Goal: Task Accomplishment & Management: Use online tool/utility

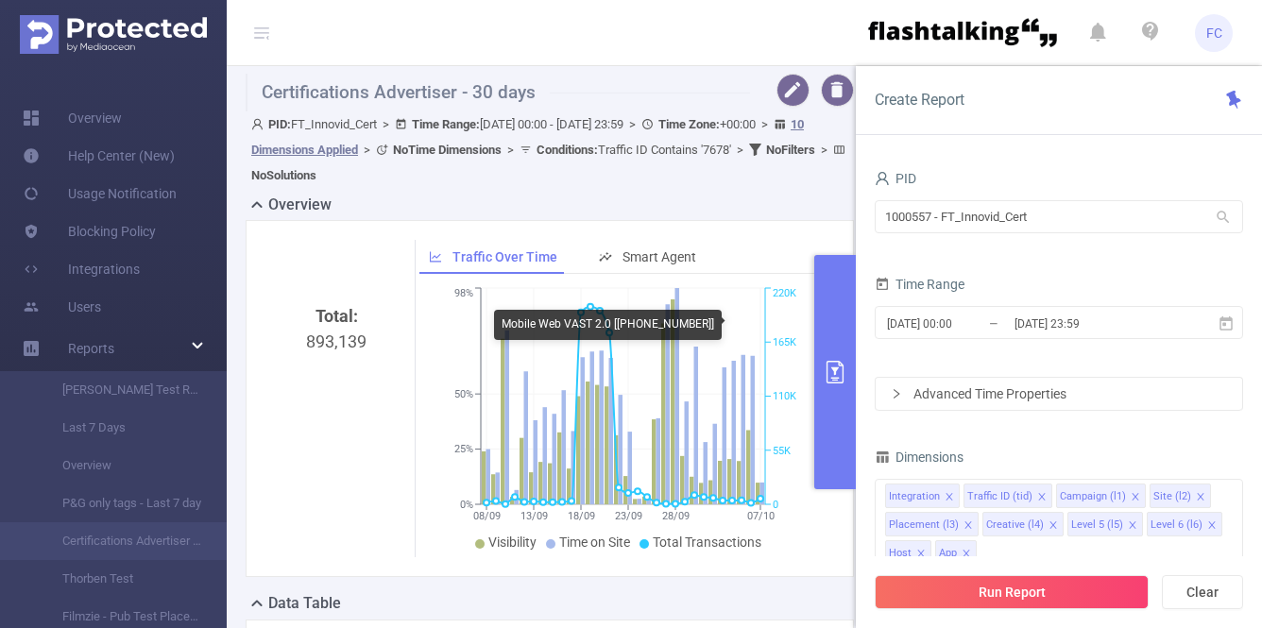
scroll to position [474, 0]
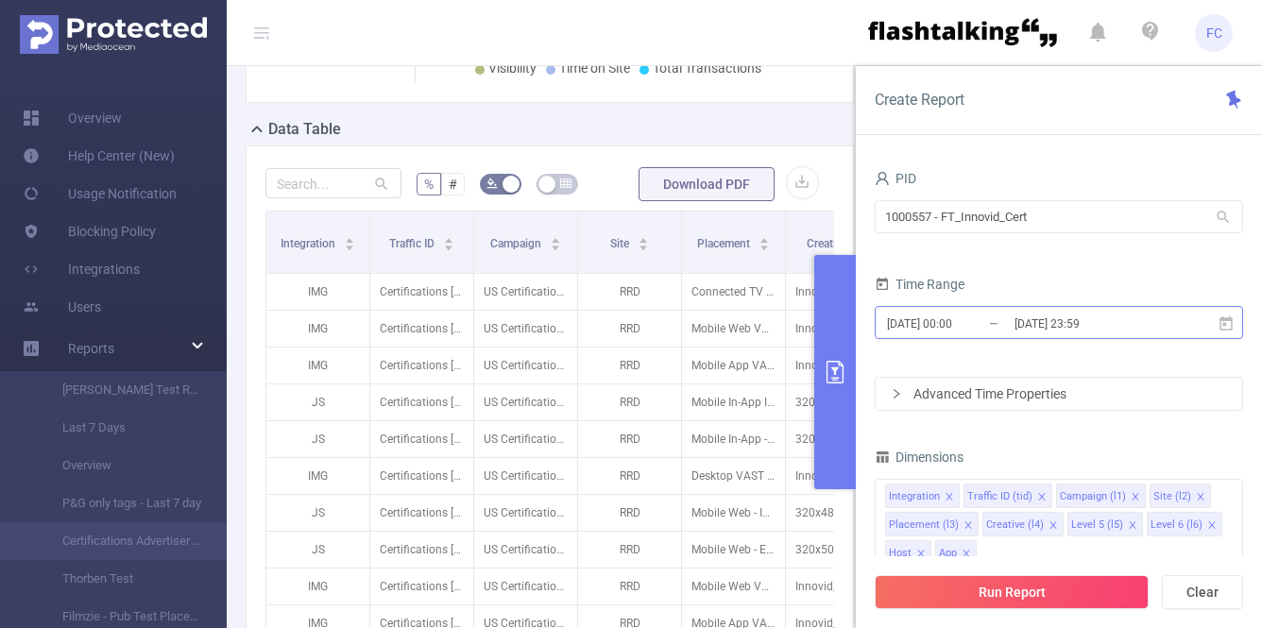
click at [899, 319] on input "[DATE] 00:00" at bounding box center [961, 323] width 153 height 25
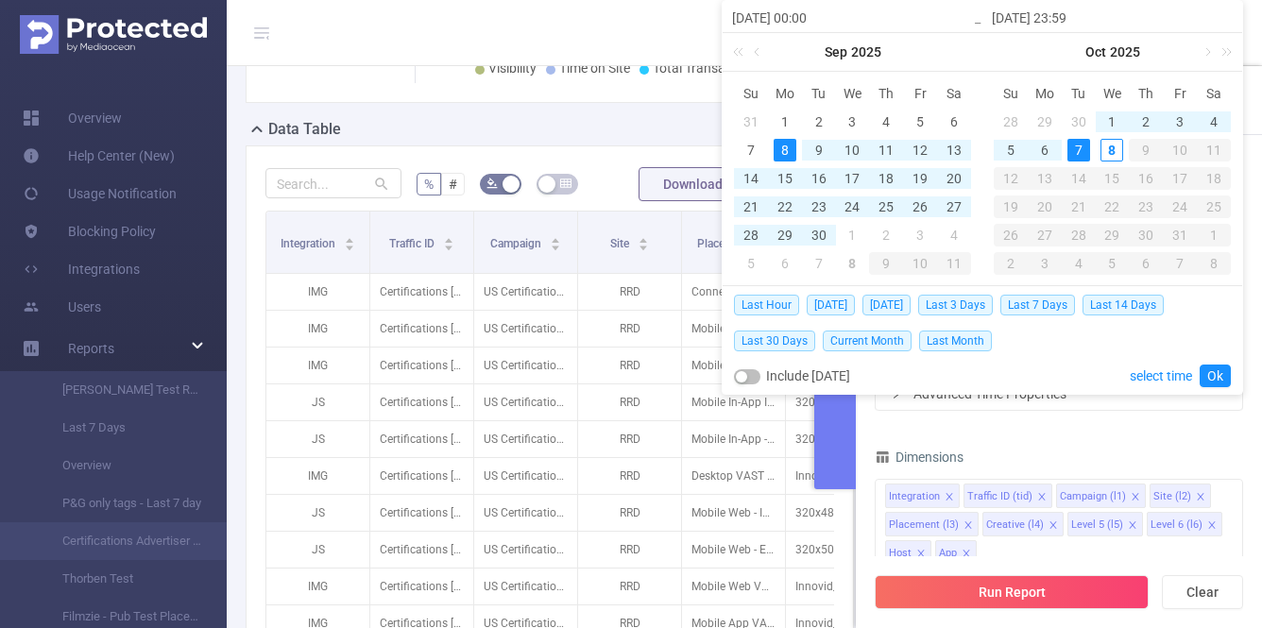
click at [757, 15] on input "[DATE] 00:00" at bounding box center [852, 18] width 241 height 23
type input "[PHONE_NUMBER] 00:00"
type input "[DATE] 00:00"
click at [1220, 381] on link "Ok" at bounding box center [1214, 375] width 31 height 23
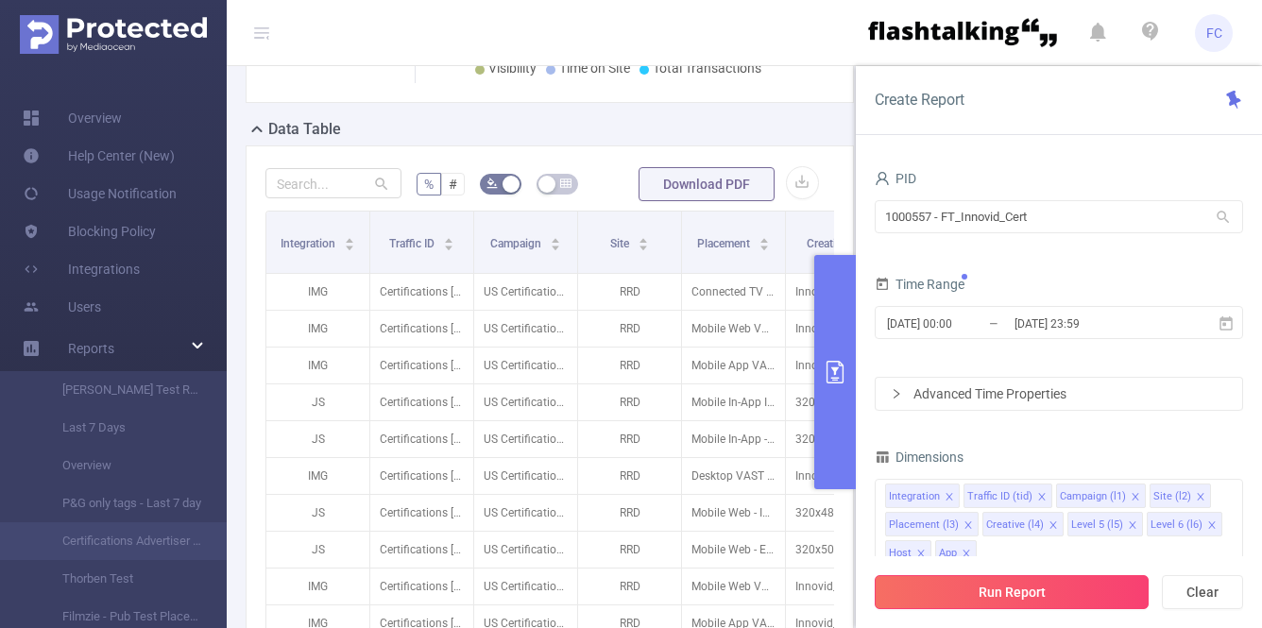
click at [1065, 587] on button "Run Report" at bounding box center [1011, 592] width 274 height 34
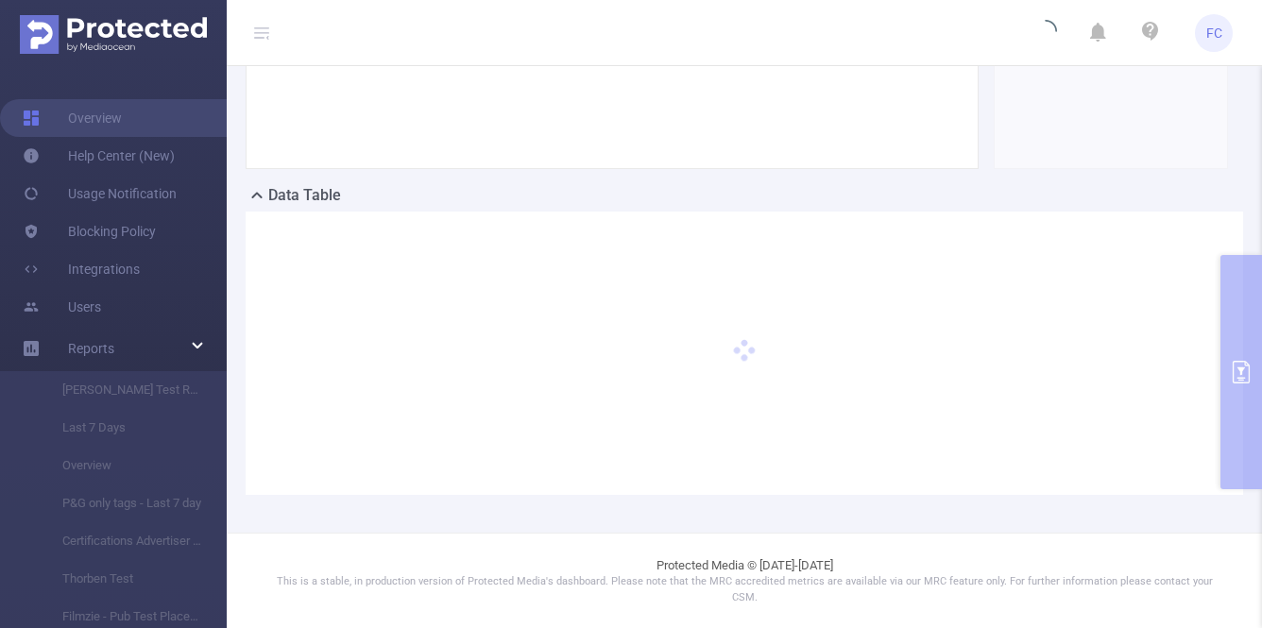
scroll to position [323, 0]
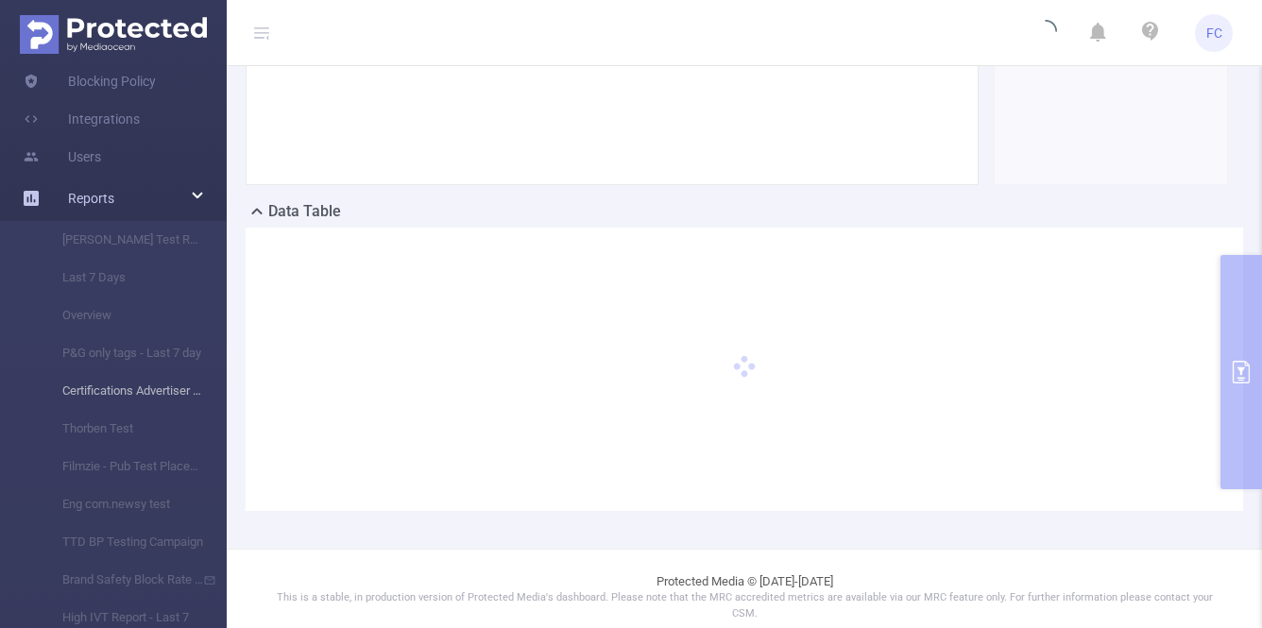
click at [104, 394] on li "Certifications Advertiser - 30 days" at bounding box center [113, 391] width 227 height 38
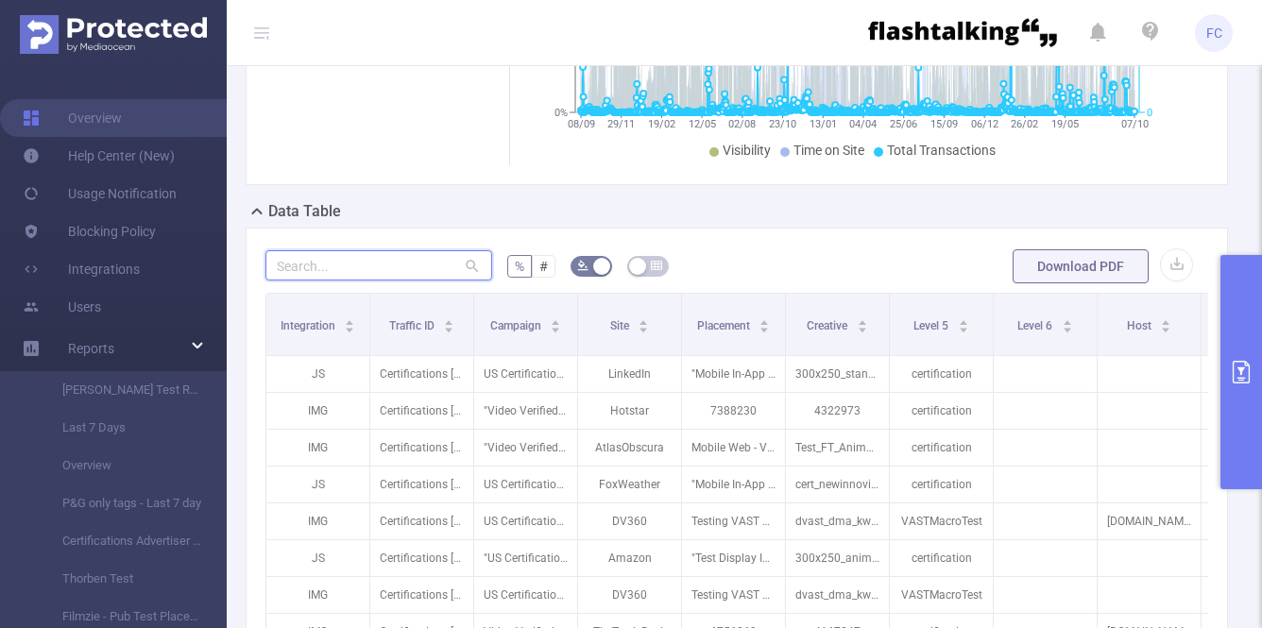
click at [414, 263] on input "text" at bounding box center [378, 265] width 227 height 30
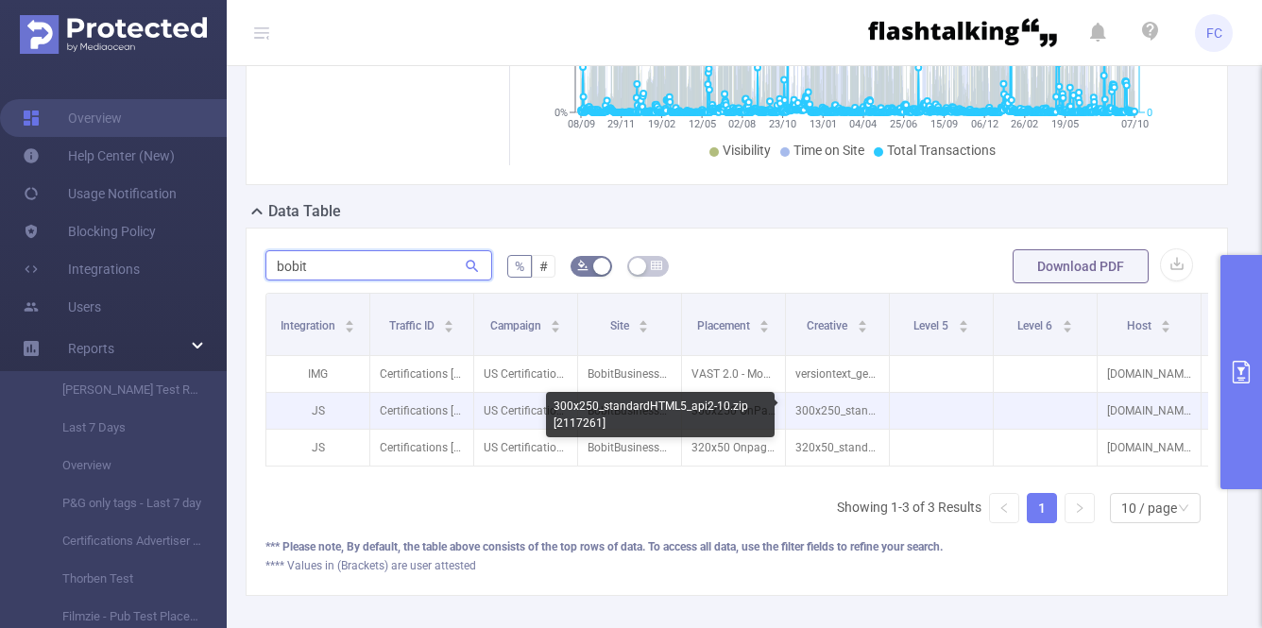
scroll to position [0, 413]
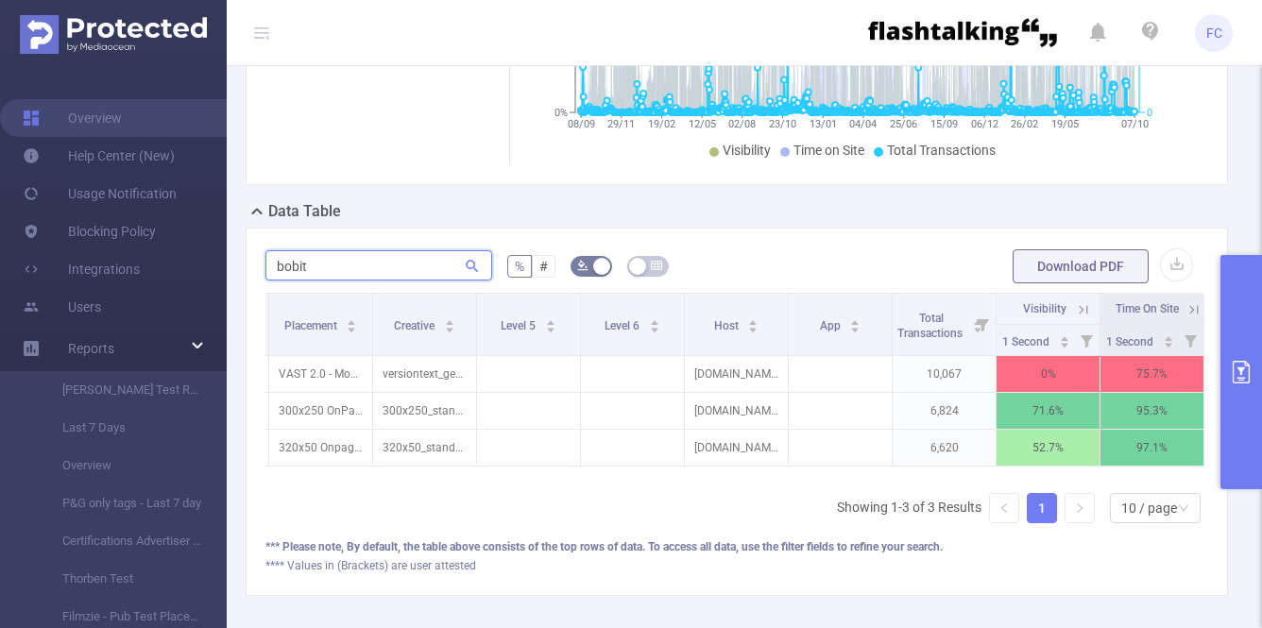
type input "bobit"
click at [1230, 330] on button "primary" at bounding box center [1241, 372] width 42 height 234
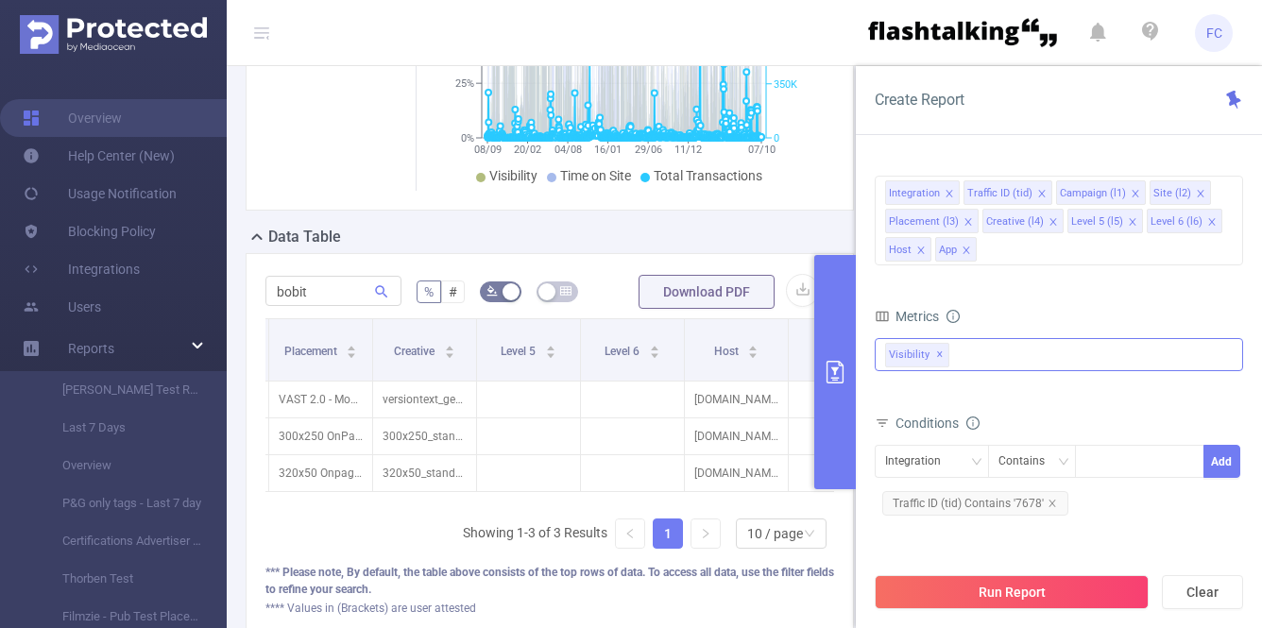
click at [1042, 360] on div "Visibility ✕" at bounding box center [1058, 354] width 368 height 33
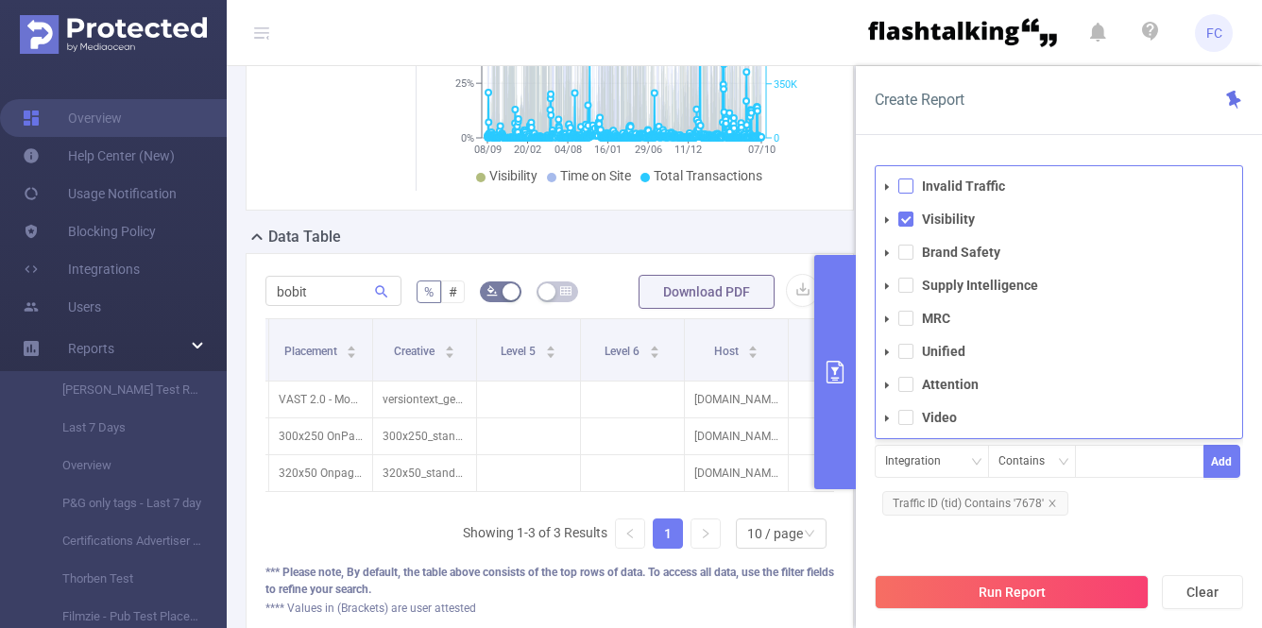
click at [907, 181] on span at bounding box center [905, 185] width 15 height 15
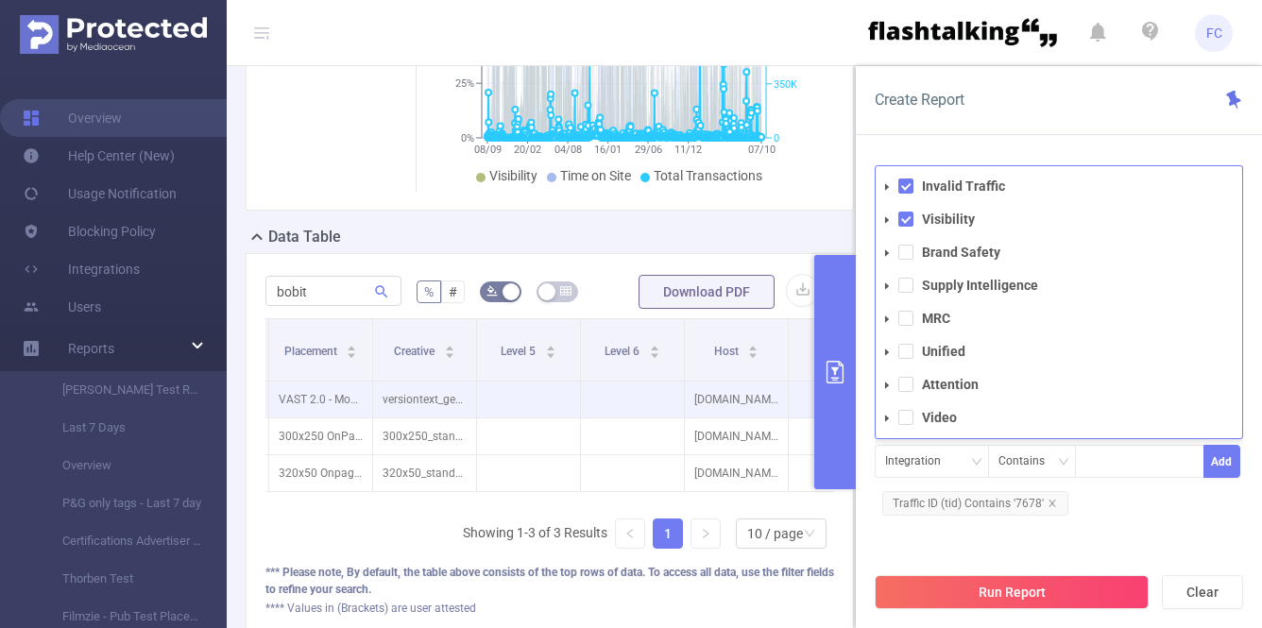
click at [763, 415] on p "[DOMAIN_NAME]" at bounding box center [736, 399] width 103 height 36
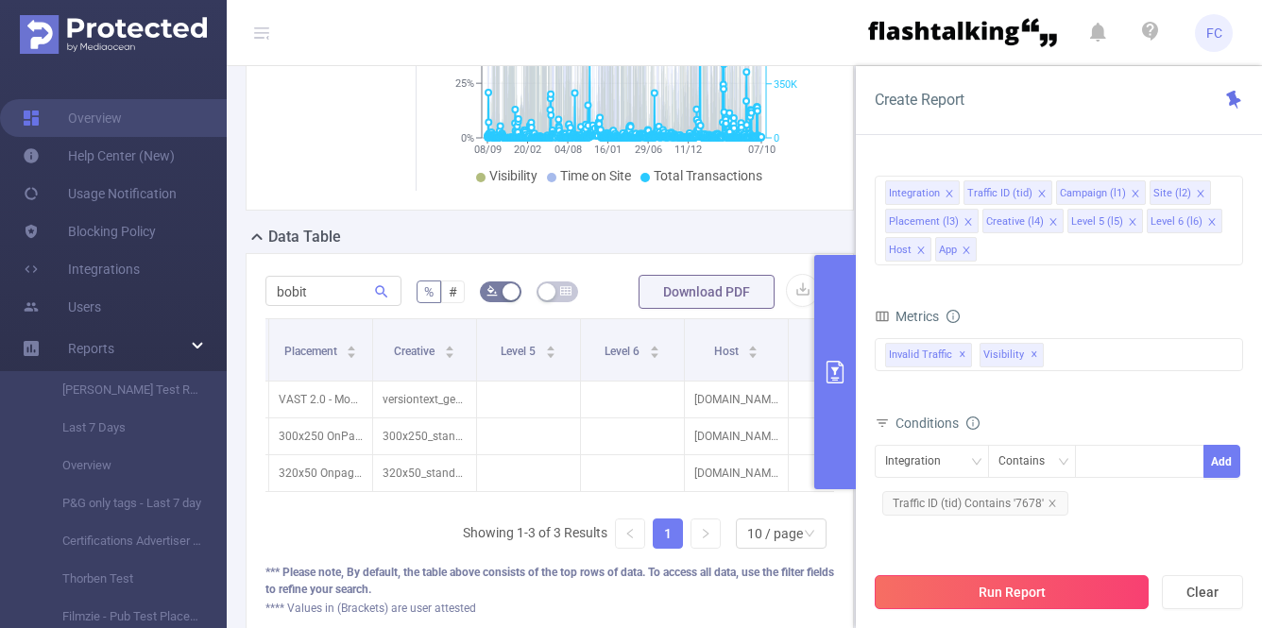
click at [925, 593] on button "Run Report" at bounding box center [1011, 592] width 274 height 34
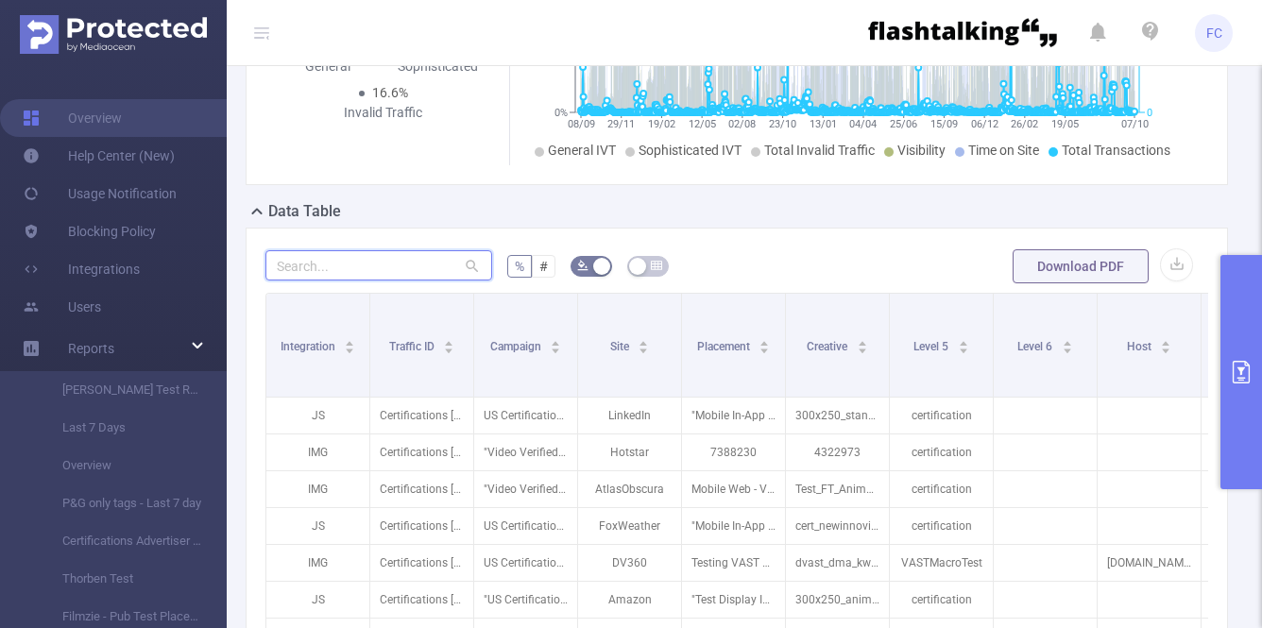
click at [391, 271] on input "text" at bounding box center [378, 265] width 227 height 30
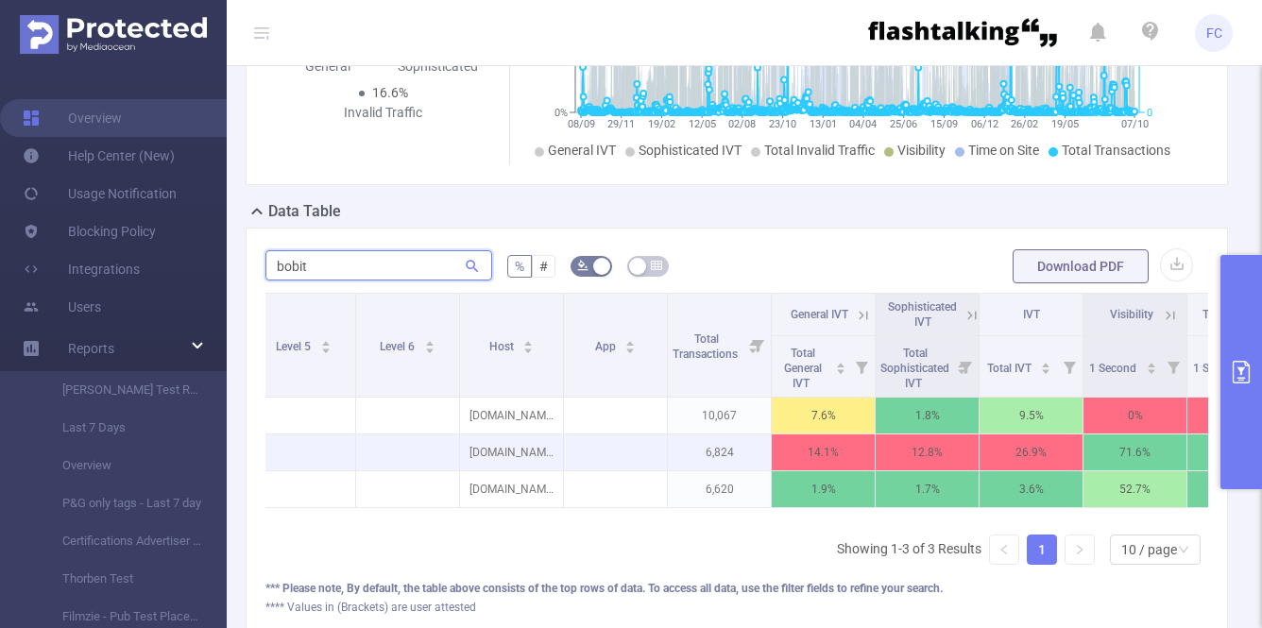
scroll to position [0, 724]
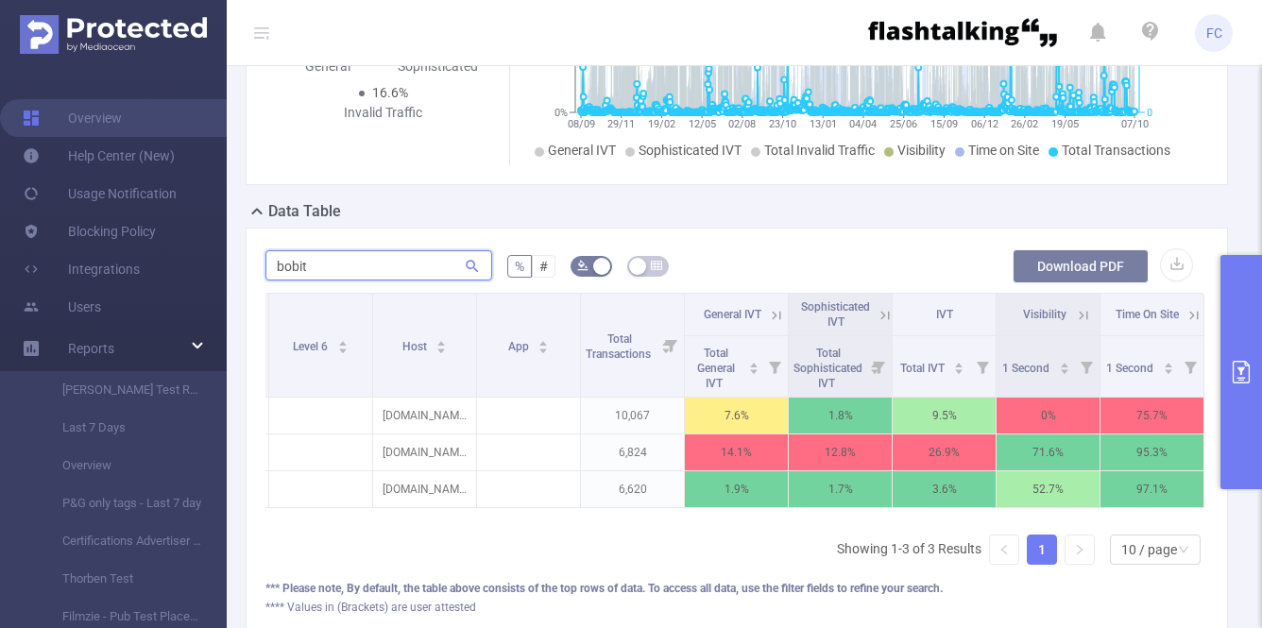
type input "bobit"
click at [1053, 265] on button "Download PDF" at bounding box center [1080, 266] width 136 height 34
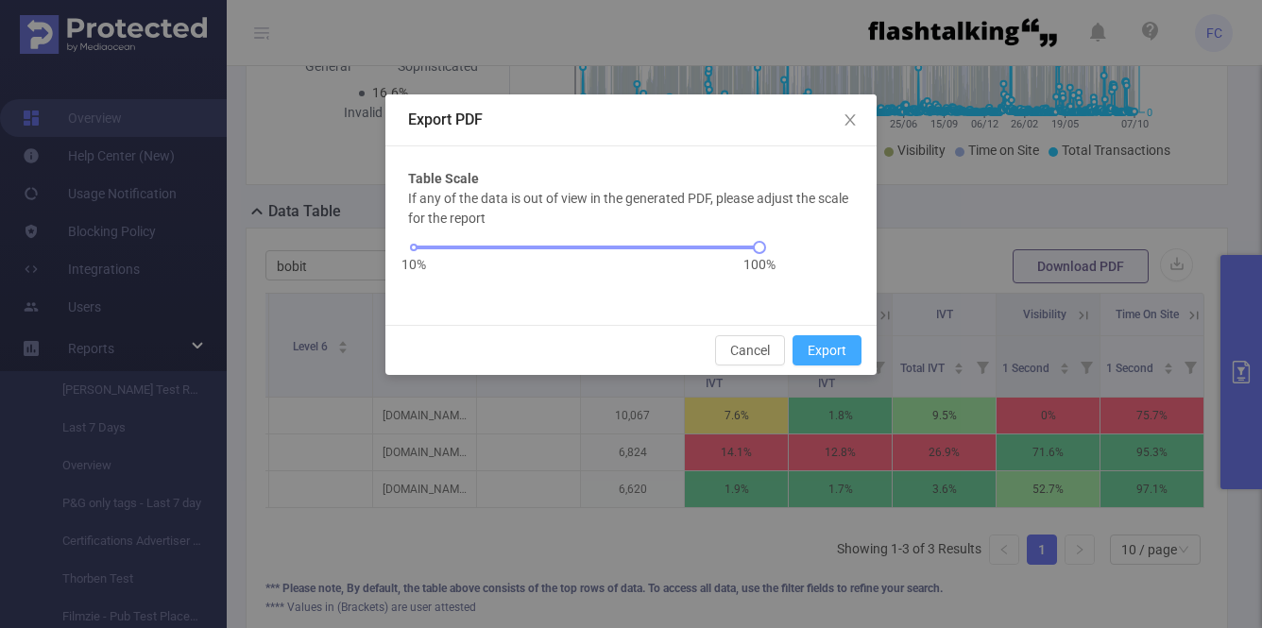
click at [830, 350] on button "Export" at bounding box center [826, 350] width 69 height 30
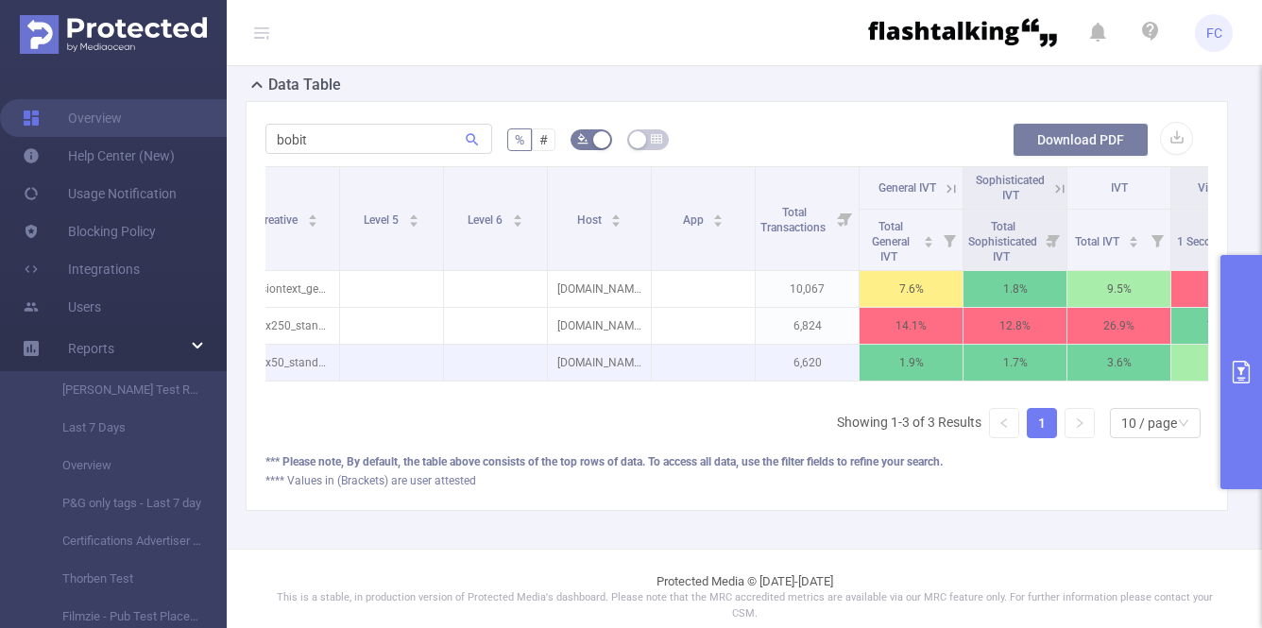
scroll to position [0, 528]
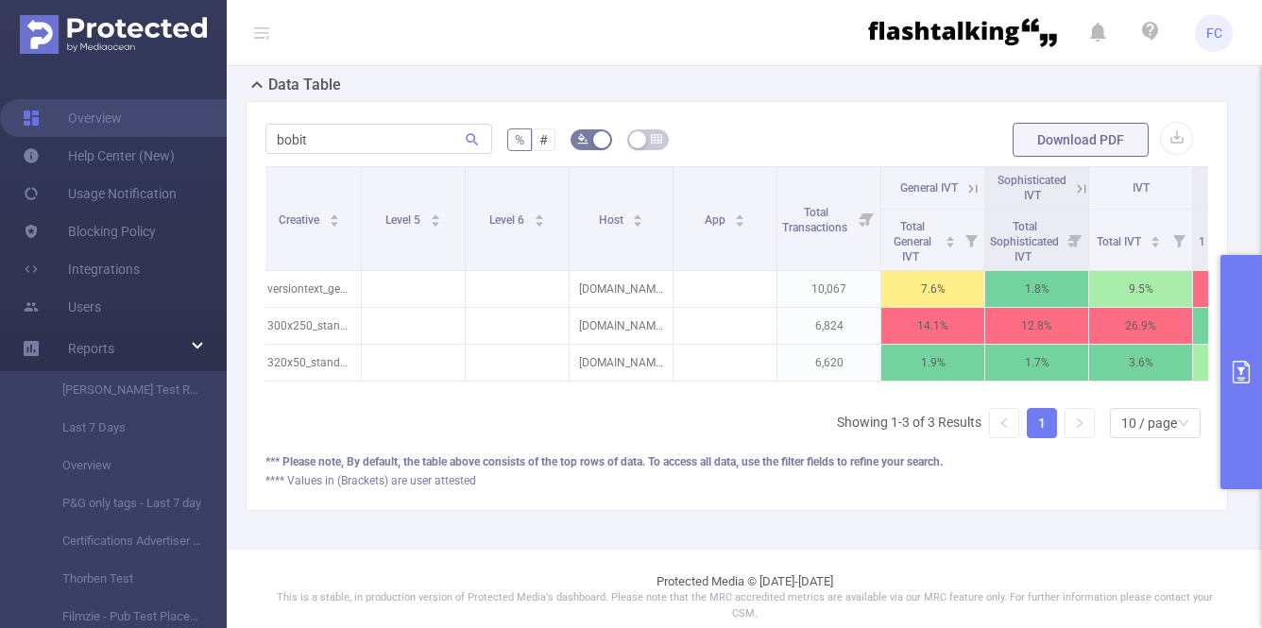
click at [1242, 321] on button "primary" at bounding box center [1241, 372] width 42 height 234
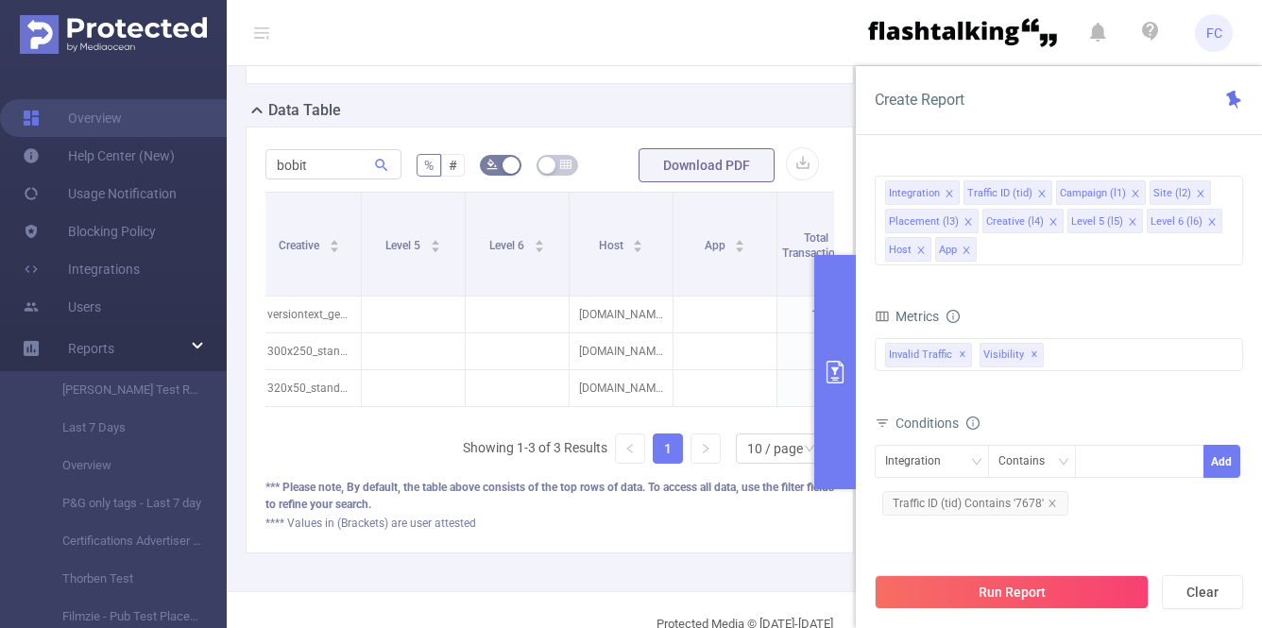
click at [624, 146] on form "bobit % # Download PDF" at bounding box center [549, 165] width 568 height 38
click at [1191, 595] on button "Clear" at bounding box center [1201, 592] width 81 height 34
type input "[DATE] 18:00"
type input "[DATE] 18:59"
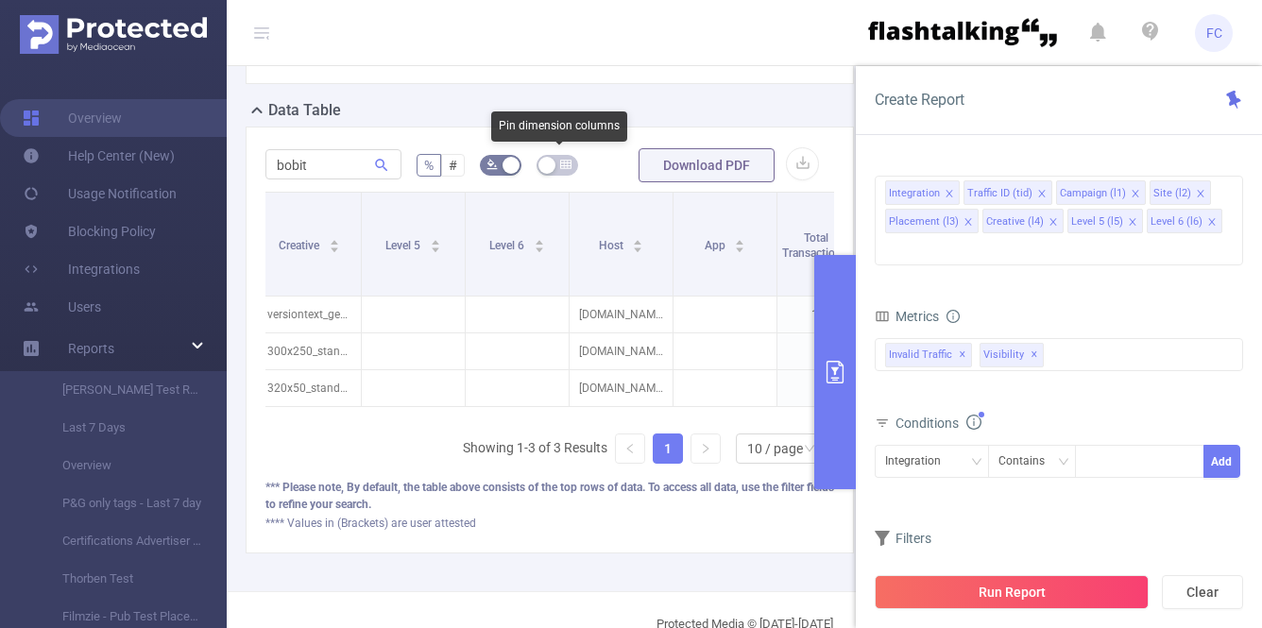
click at [558, 165] on button "button" at bounding box center [557, 165] width 42 height 21
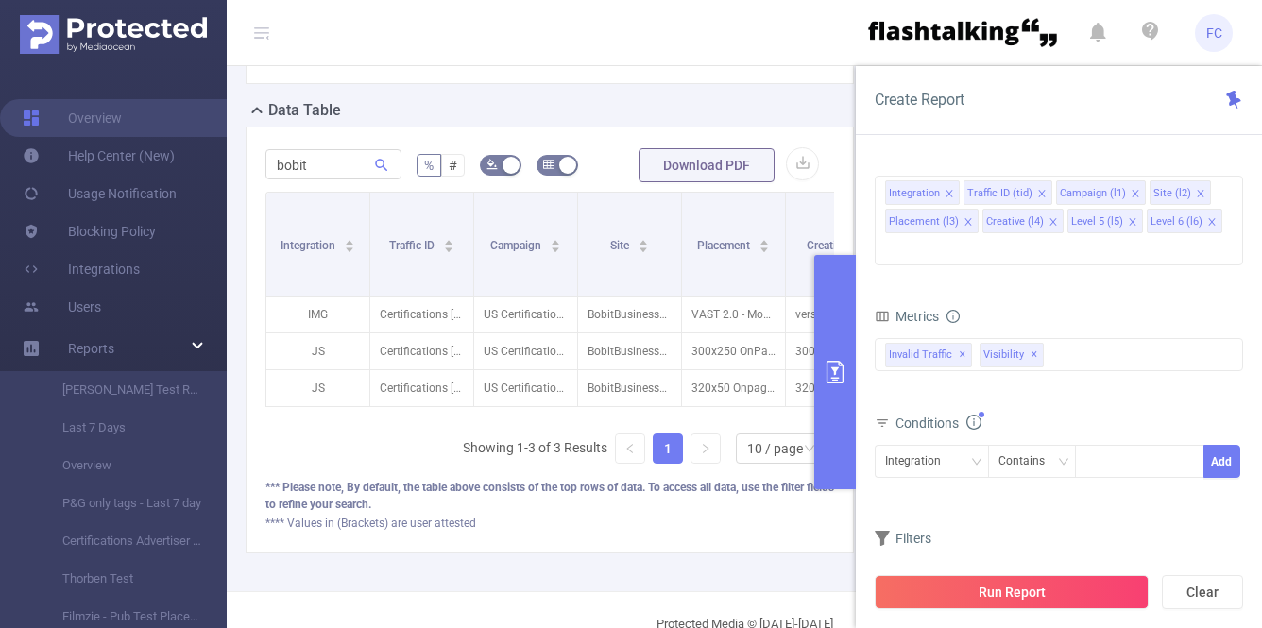
click at [827, 322] on button "primary" at bounding box center [835, 372] width 42 height 234
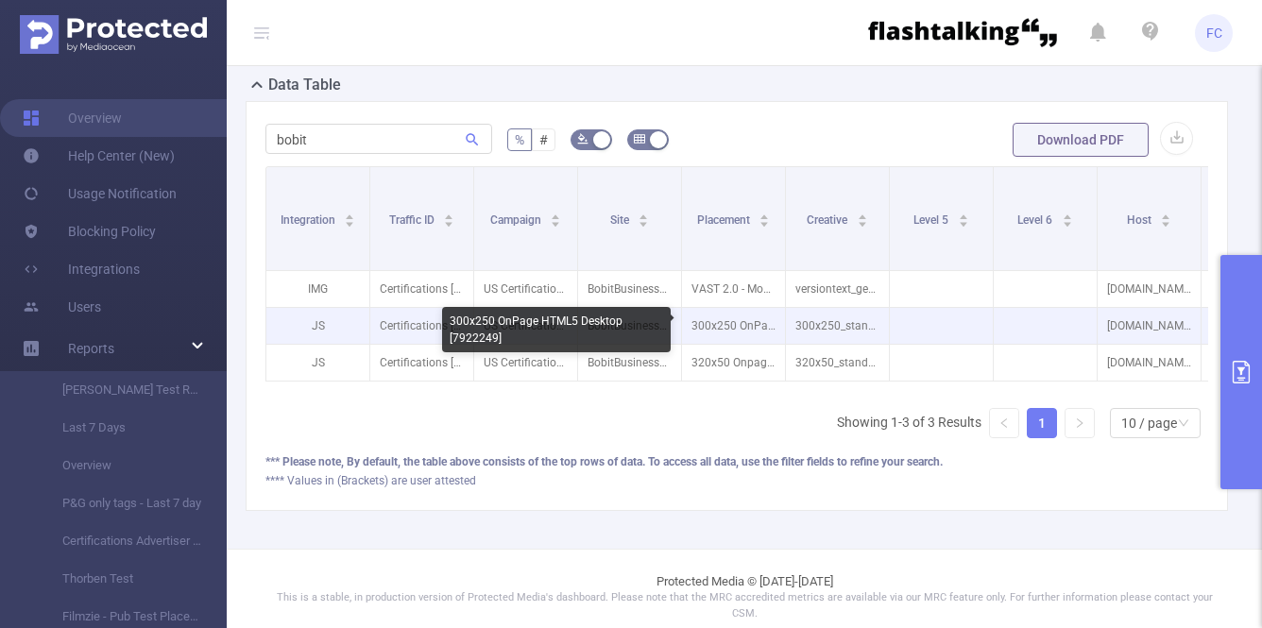
scroll to position [0, 97]
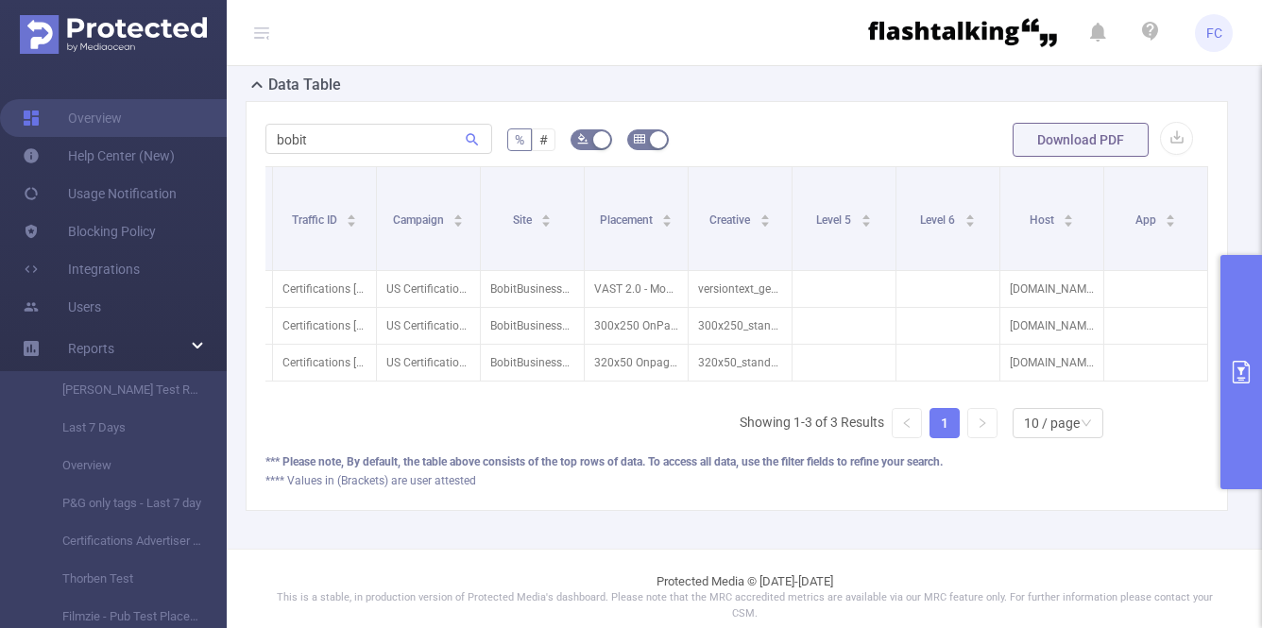
click at [662, 140] on button "button" at bounding box center [648, 139] width 42 height 21
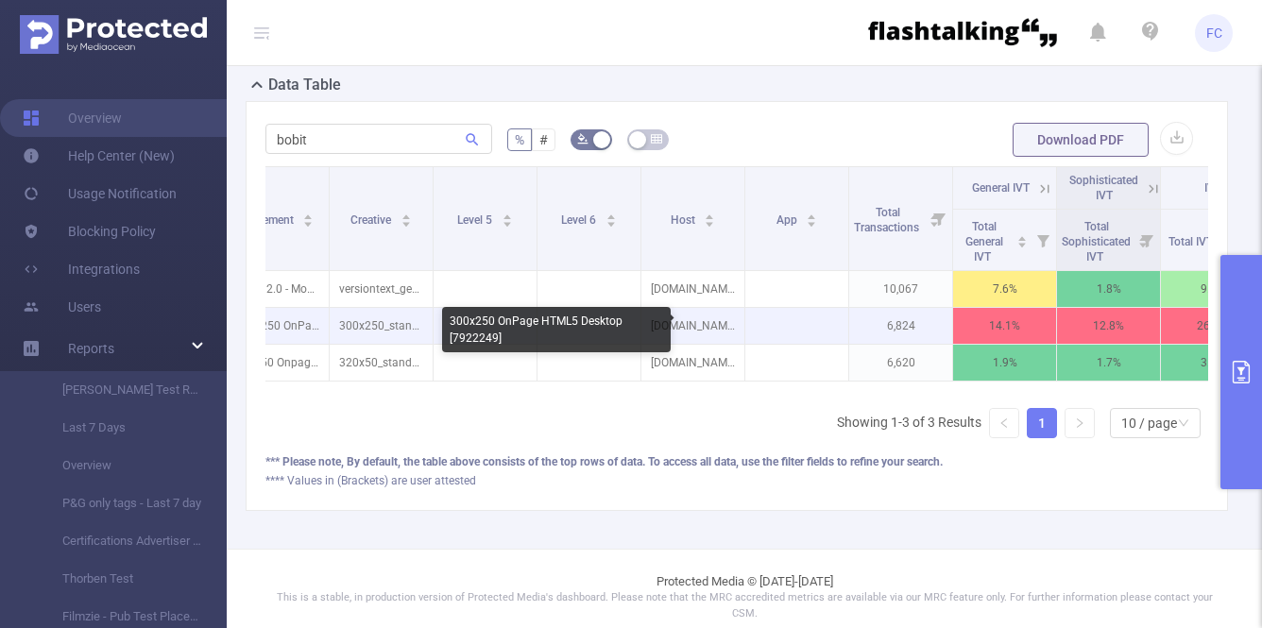
scroll to position [0, 585]
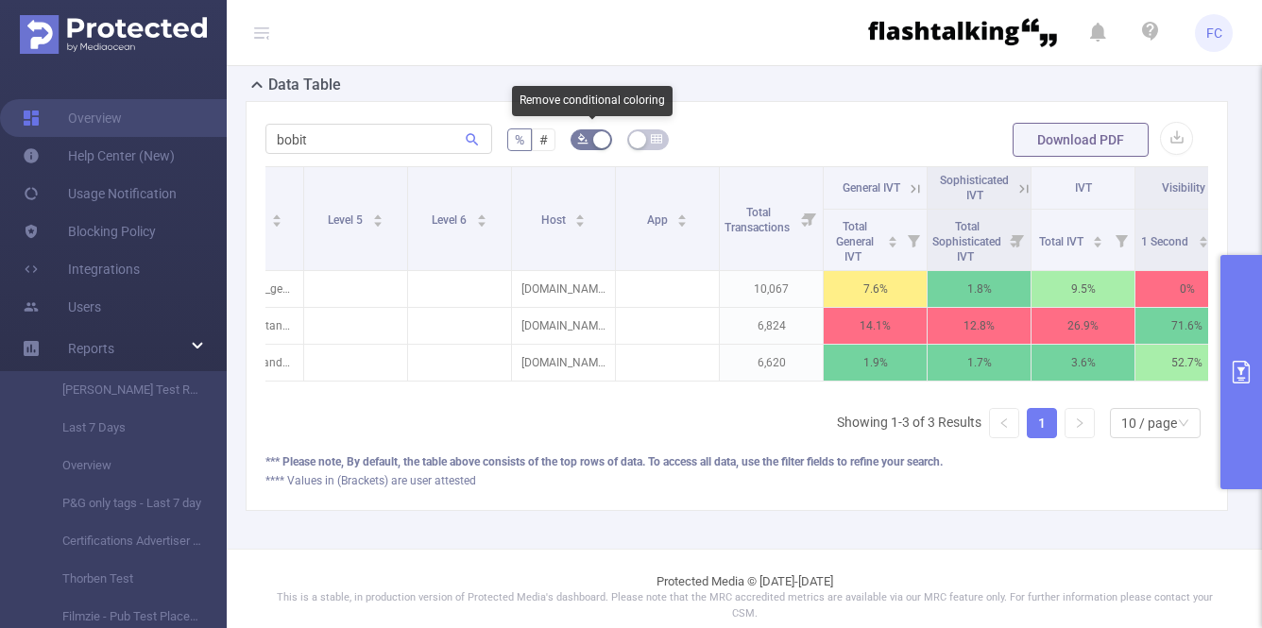
click at [598, 139] on button "button" at bounding box center [591, 139] width 42 height 21
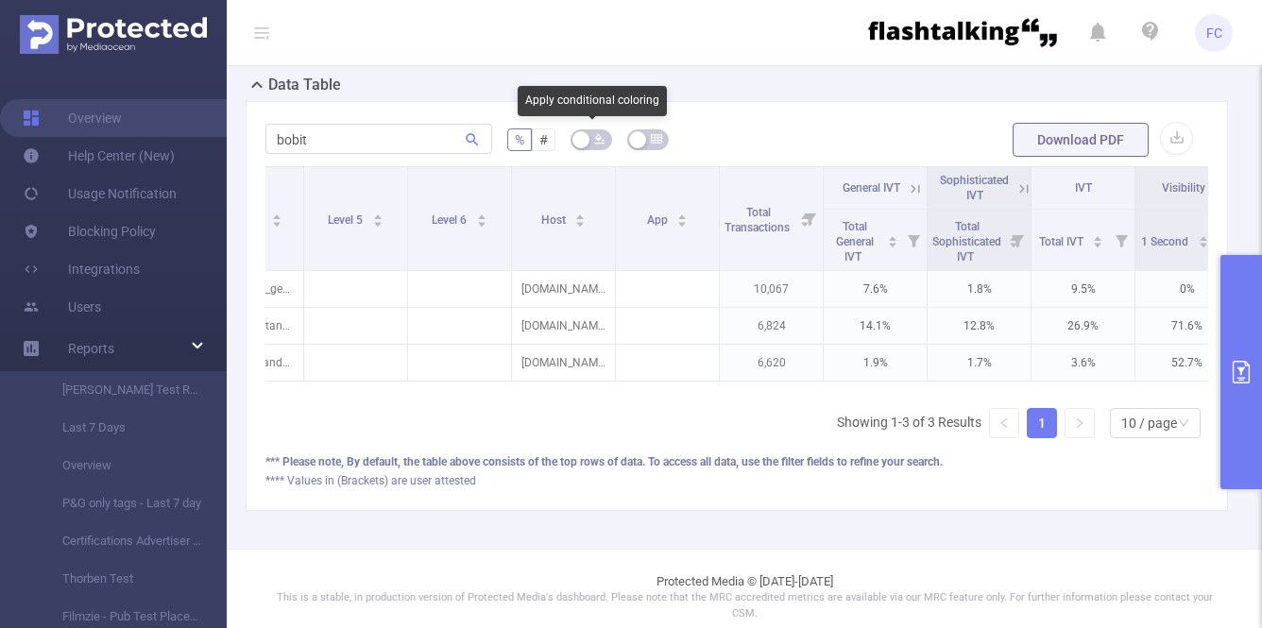
click at [598, 139] on icon "icon: bg-colors" at bounding box center [599, 139] width 10 height 10
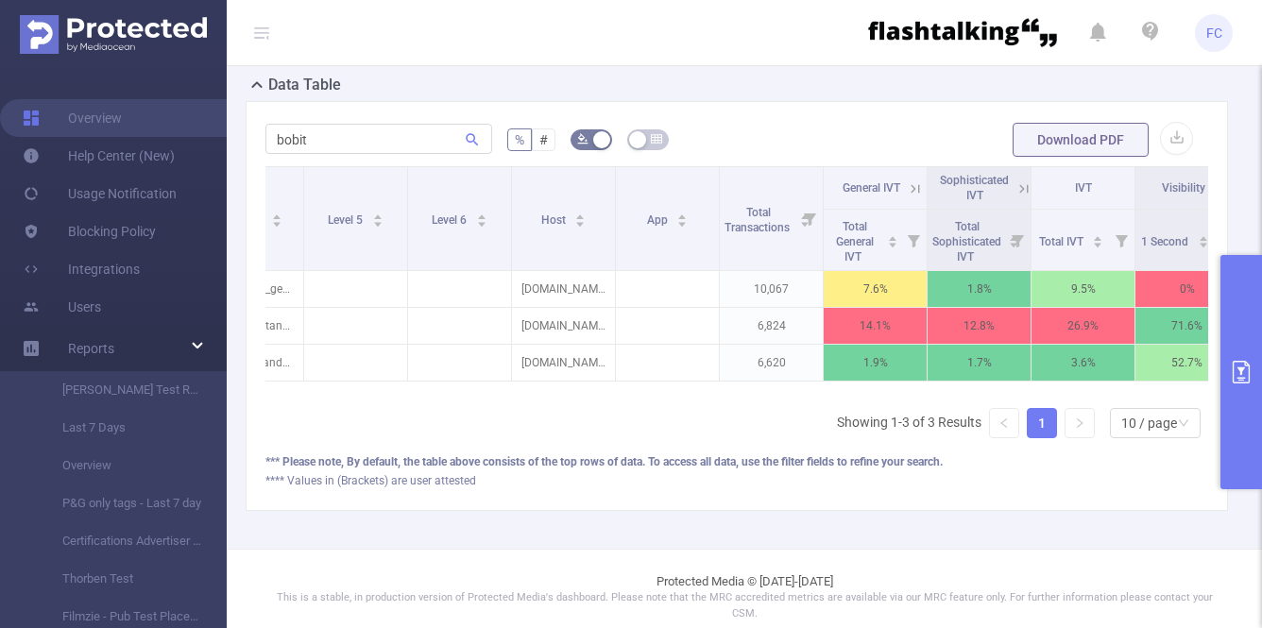
click at [1250, 321] on button "primary" at bounding box center [1241, 372] width 42 height 234
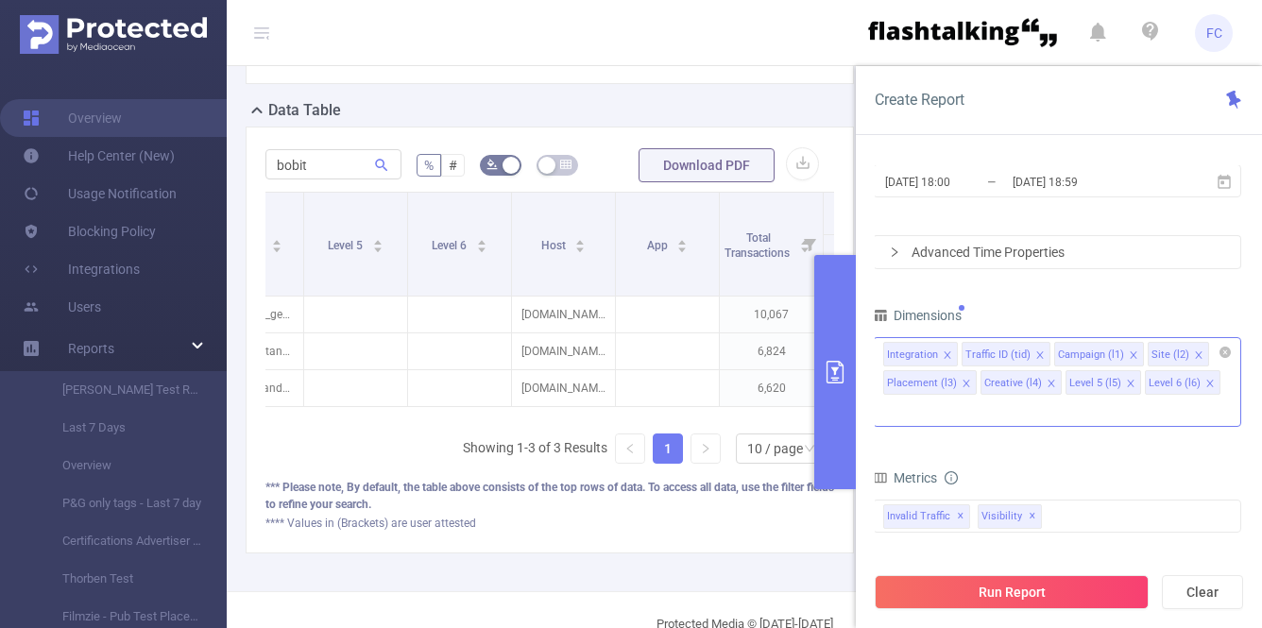
click at [1126, 382] on icon "icon: close" at bounding box center [1130, 383] width 9 height 9
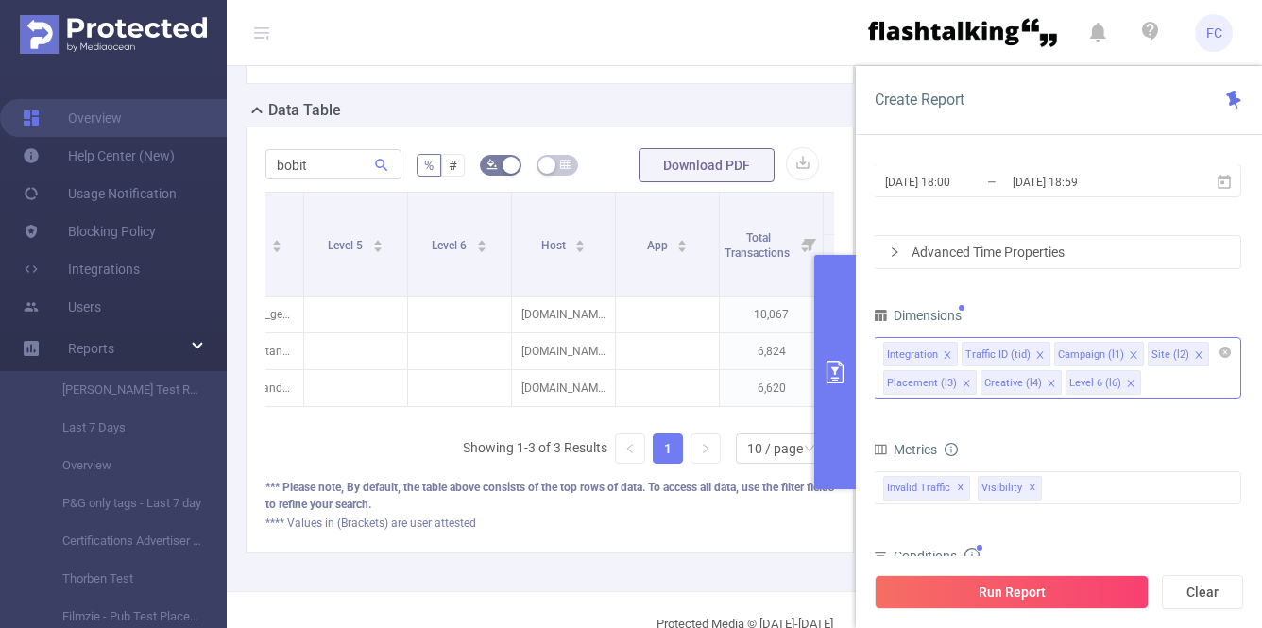
click at [1126, 385] on icon "icon: close" at bounding box center [1130, 383] width 9 height 9
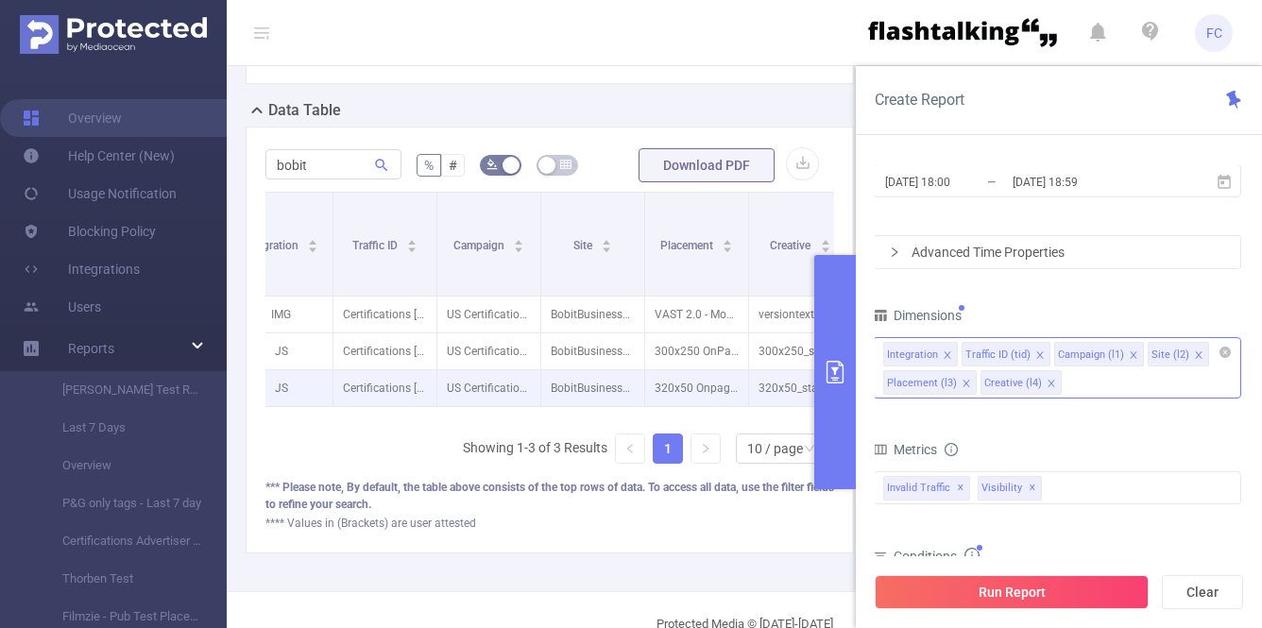
scroll to position [0, 0]
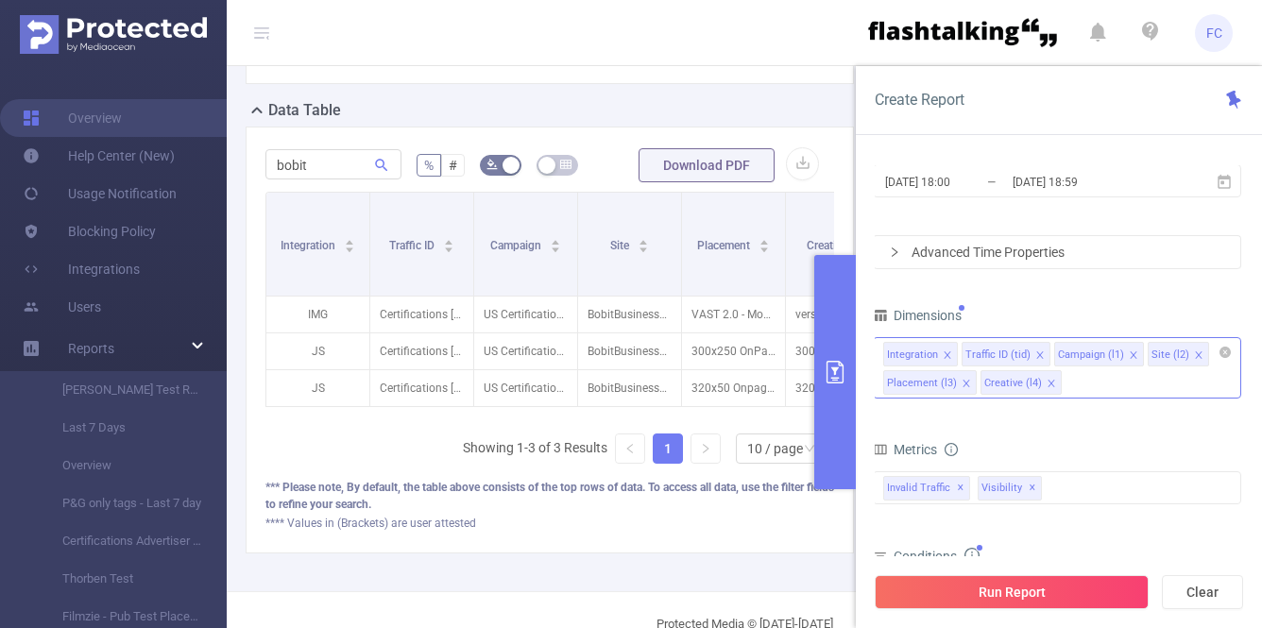
click at [1035, 350] on icon "icon: close" at bounding box center [1039, 354] width 9 height 9
click at [1040, 356] on icon "icon: close" at bounding box center [1040, 354] width 7 height 7
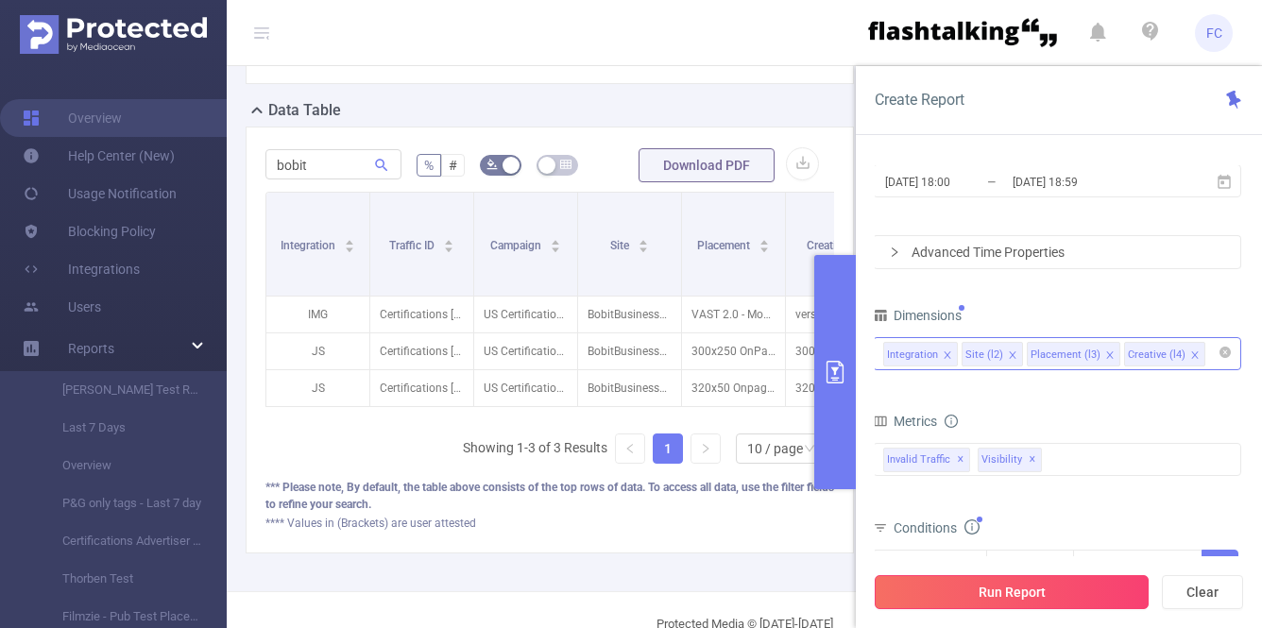
click at [1040, 584] on button "Run Report" at bounding box center [1011, 592] width 274 height 34
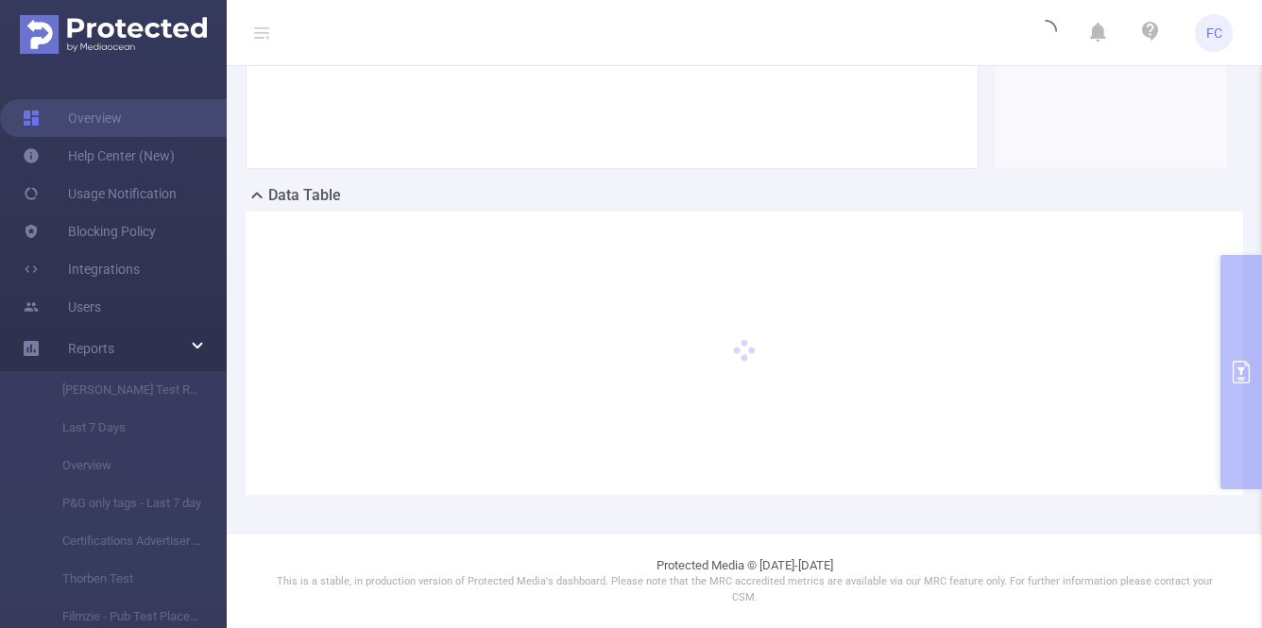
scroll to position [323, 0]
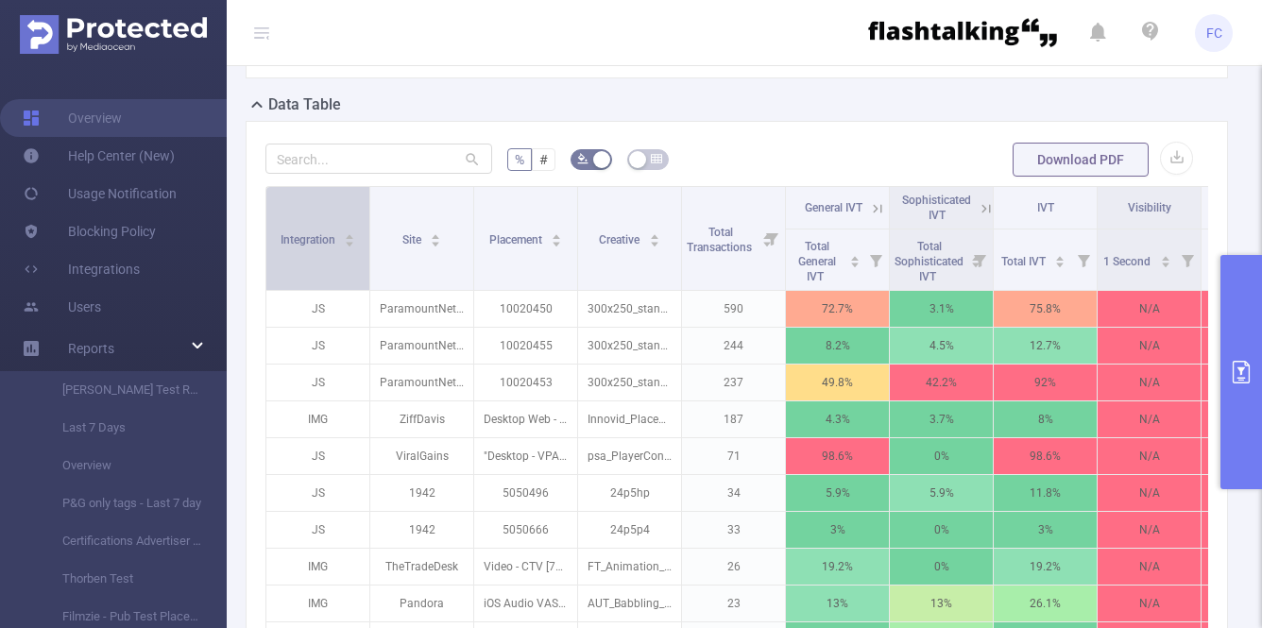
scroll to position [381, 0]
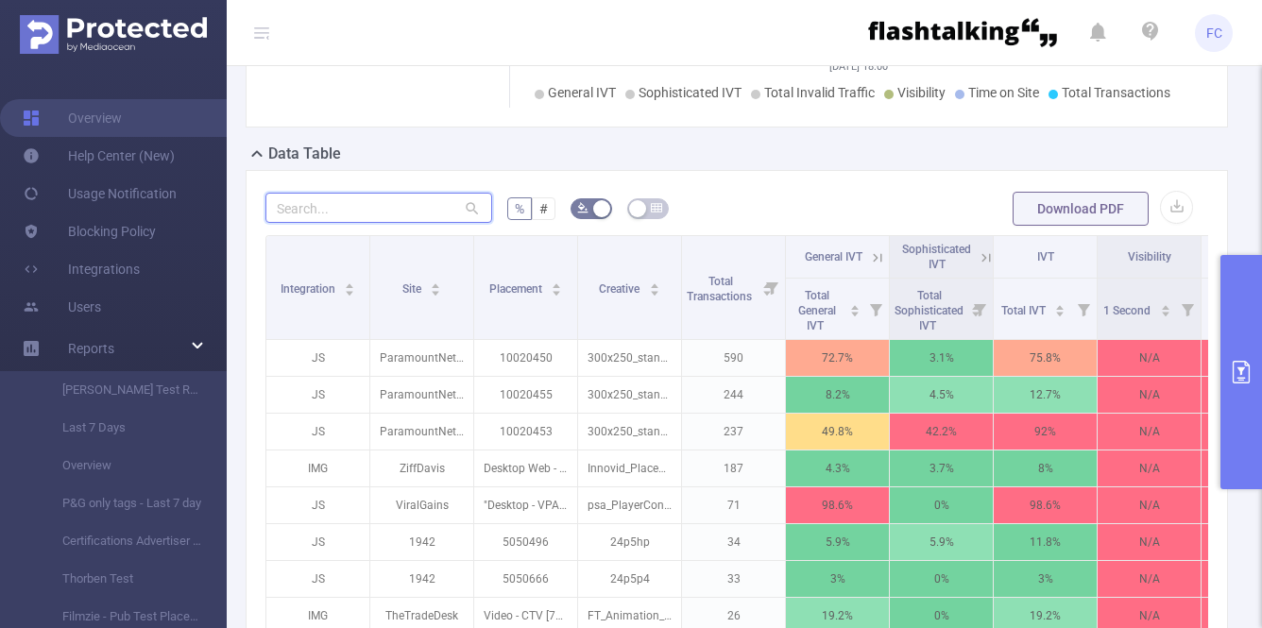
click at [335, 196] on input "text" at bounding box center [378, 208] width 227 height 30
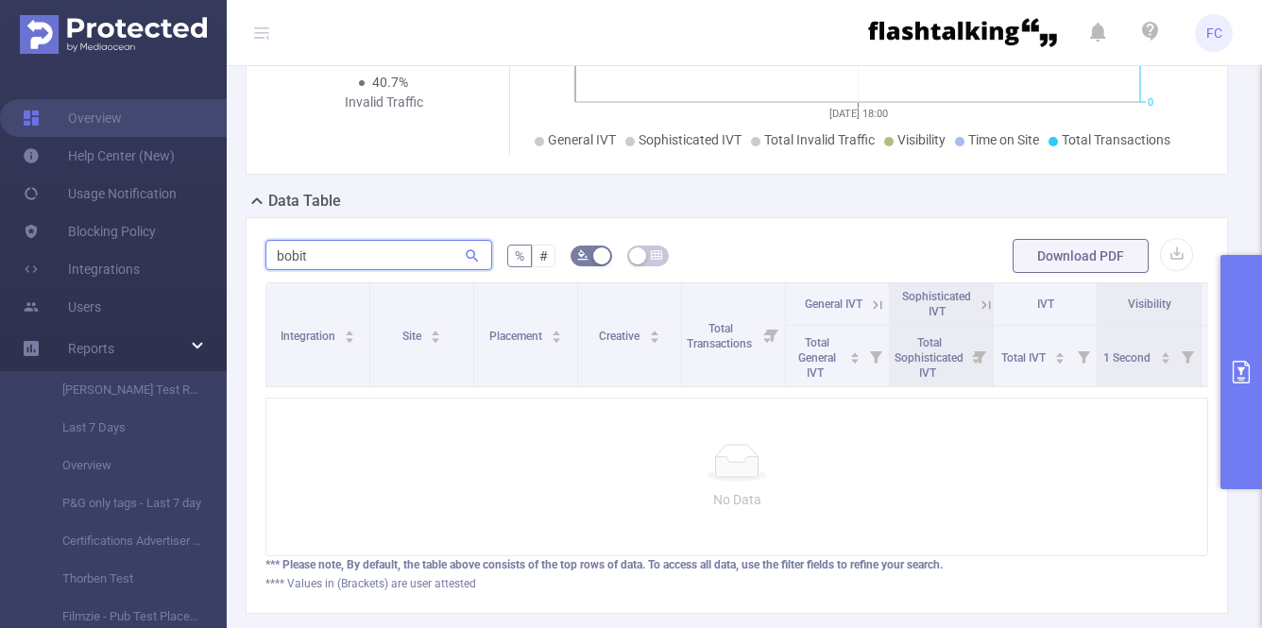
scroll to position [436, 0]
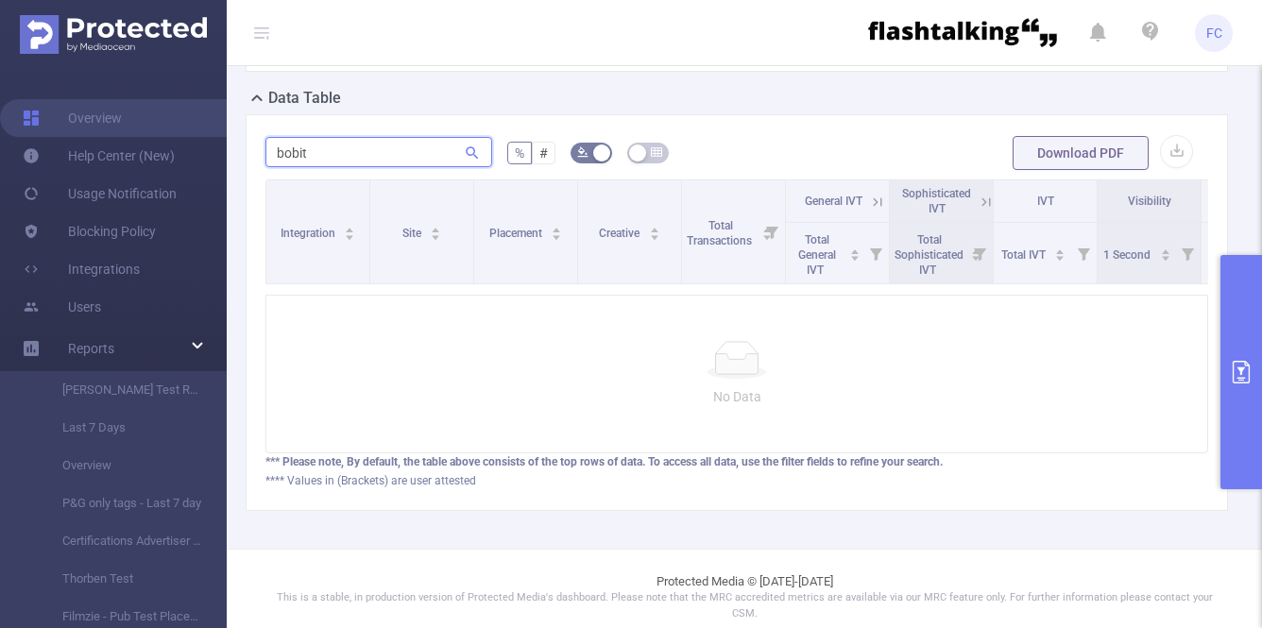
type input "bobit"
click at [1235, 351] on button "primary" at bounding box center [1241, 372] width 42 height 234
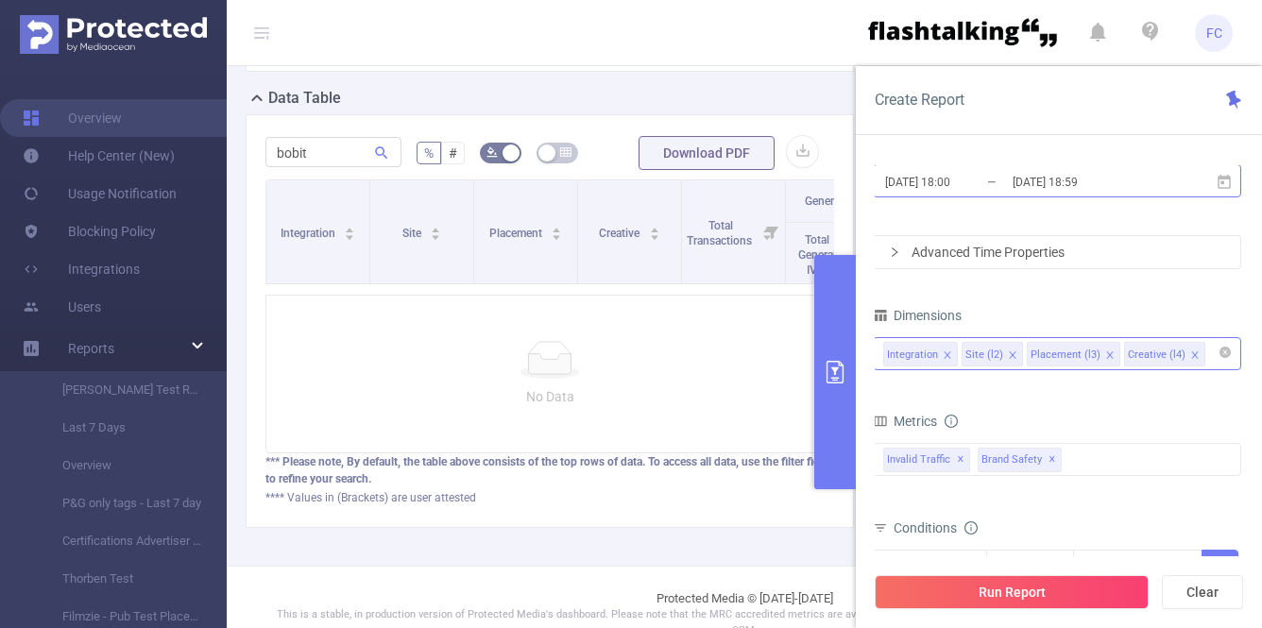
click at [898, 179] on input "[DATE] 18:00" at bounding box center [959, 181] width 153 height 25
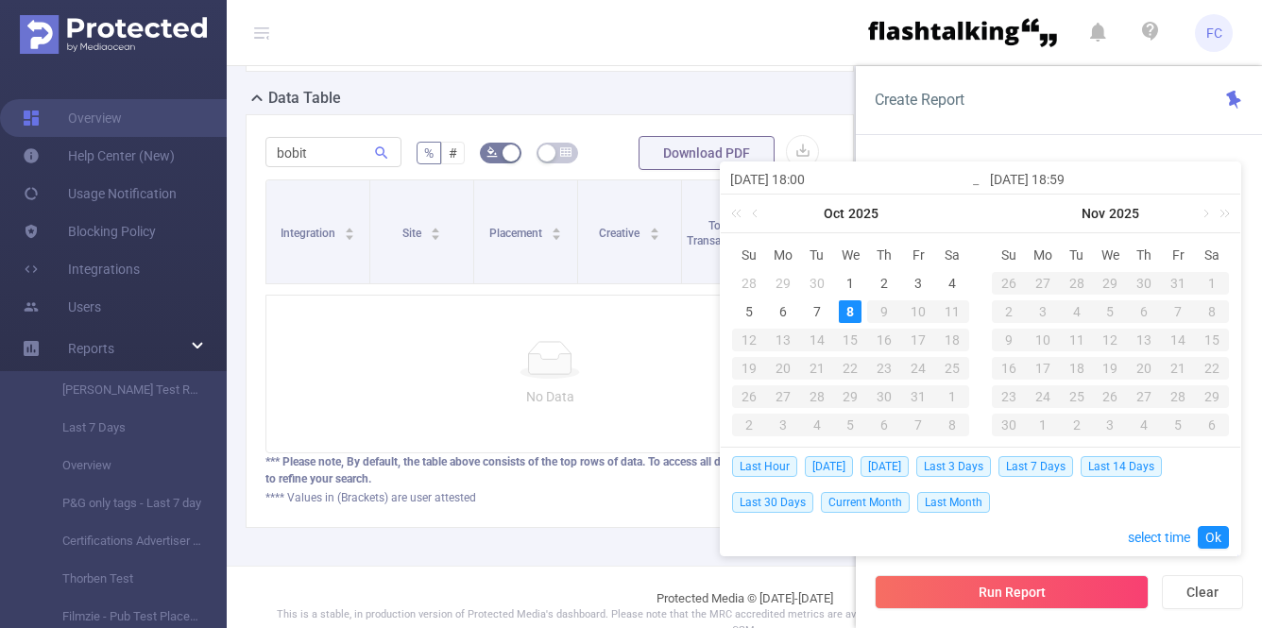
click at [757, 179] on input "[DATE] 18:00" at bounding box center [850, 179] width 241 height 23
type input "[PHONE_NUMBER] 18:00"
type input "[DATE] 18:00"
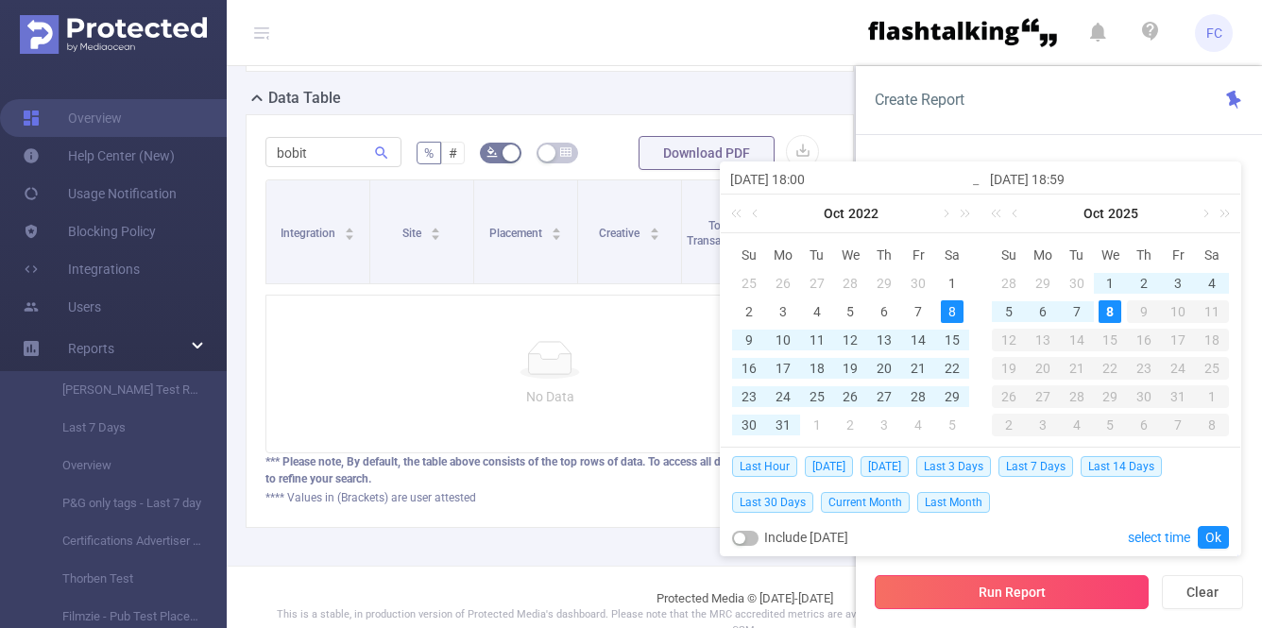
type input "[DATE] 18:00"
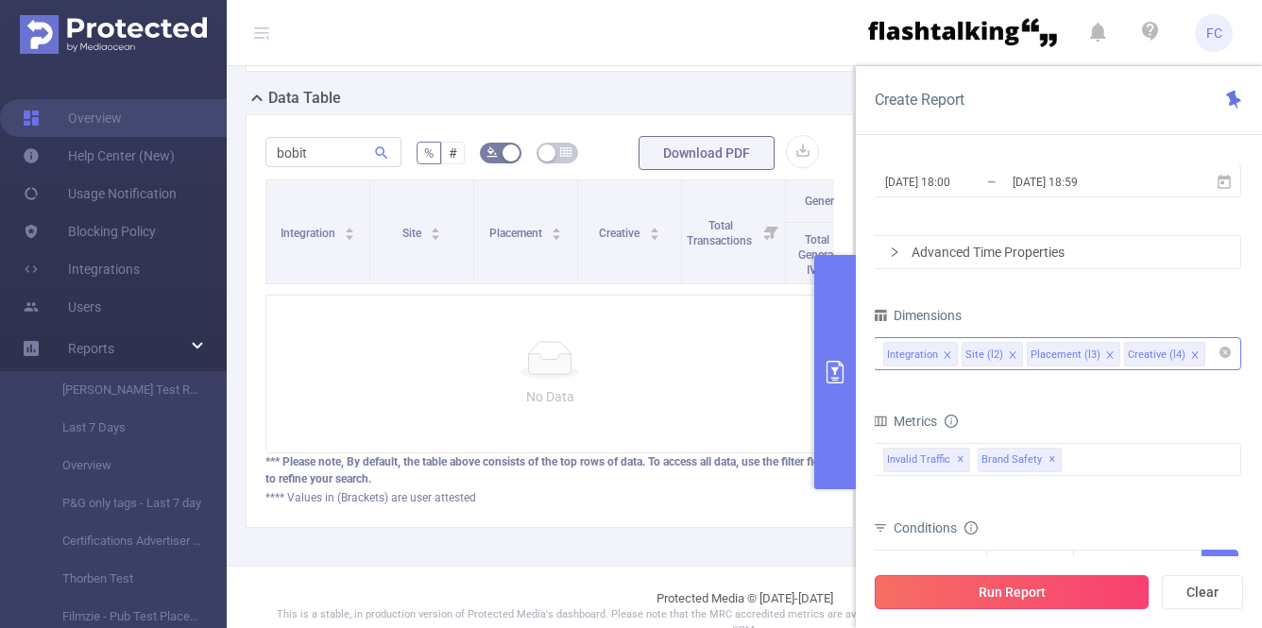
click at [1020, 607] on button "Run Report" at bounding box center [1011, 592] width 274 height 34
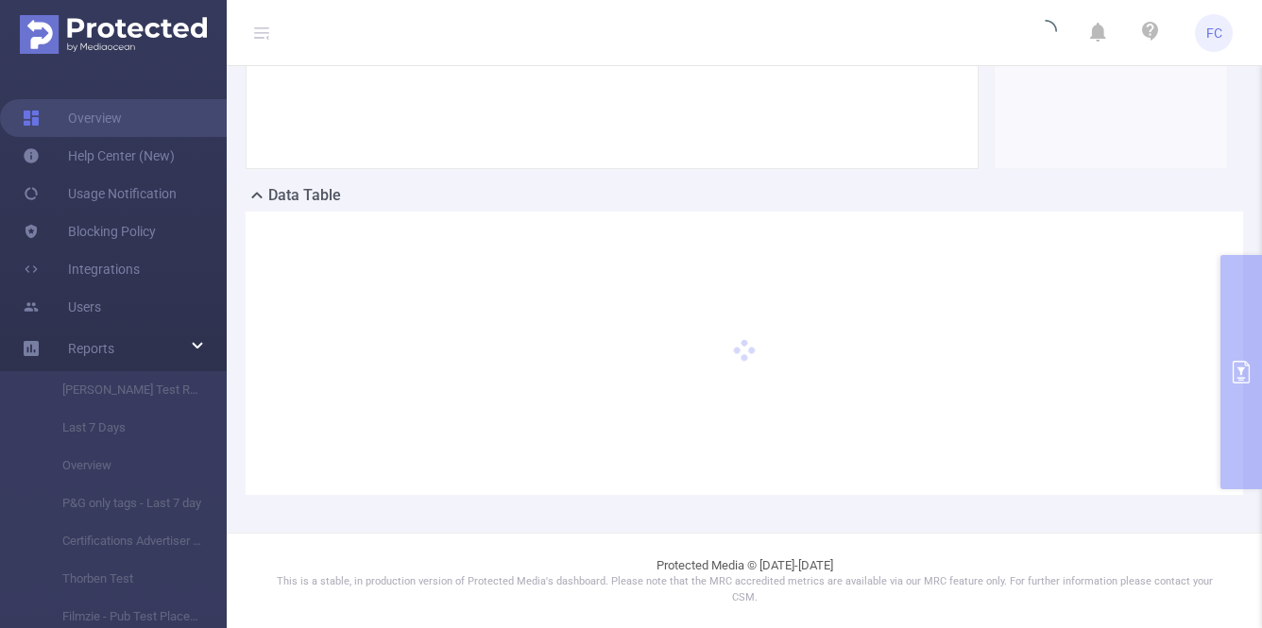
scroll to position [323, 0]
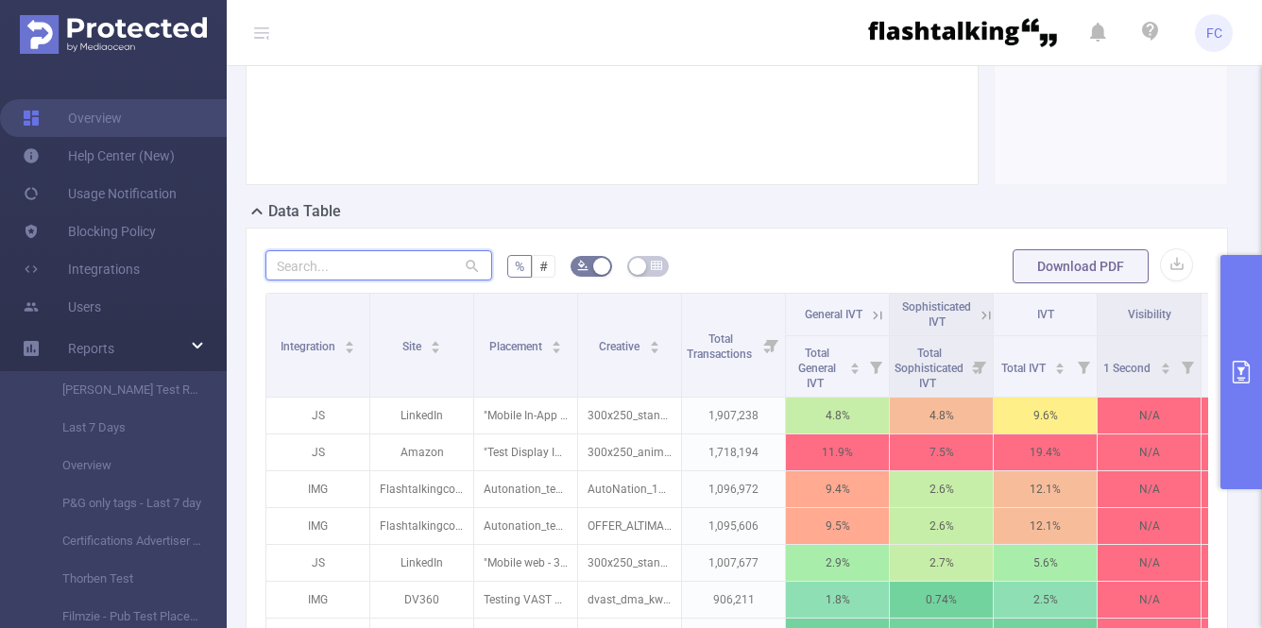
click at [332, 268] on input "text" at bounding box center [378, 265] width 227 height 30
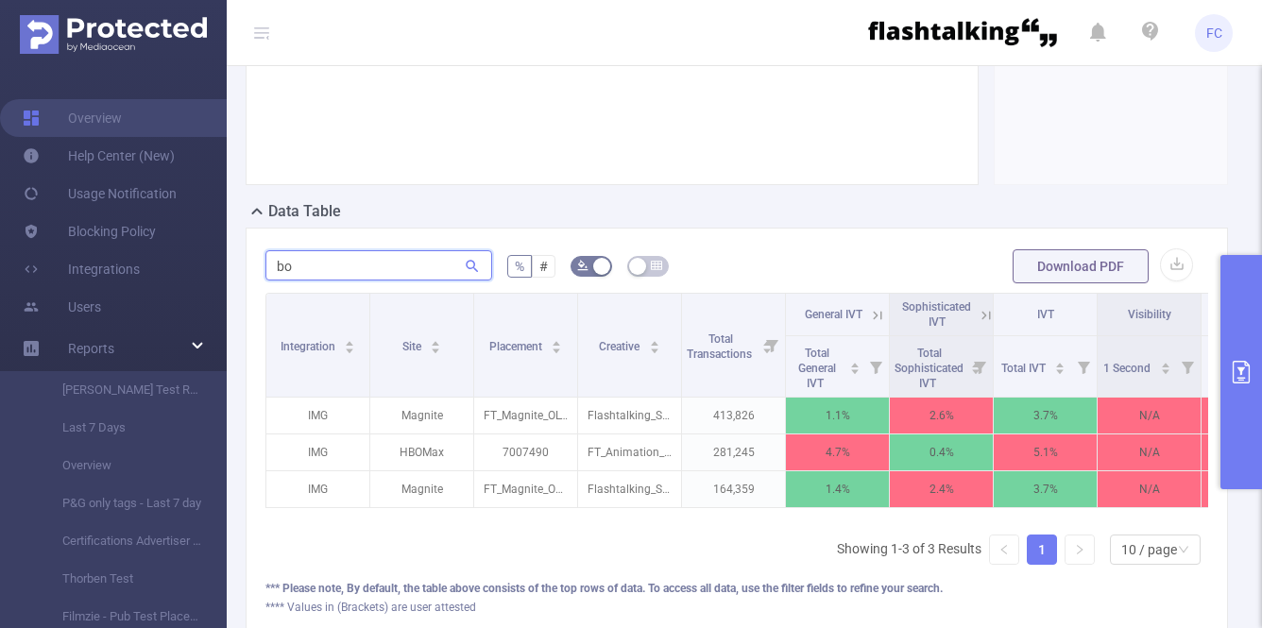
type input "b"
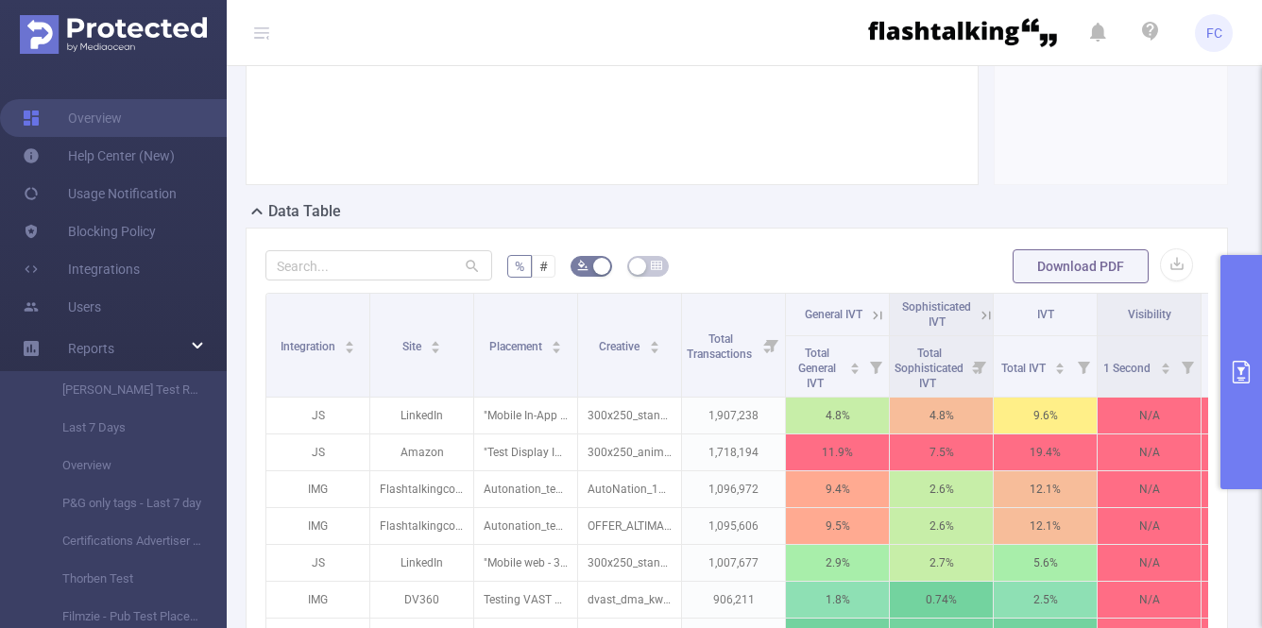
click at [1229, 322] on button "primary" at bounding box center [1241, 372] width 42 height 234
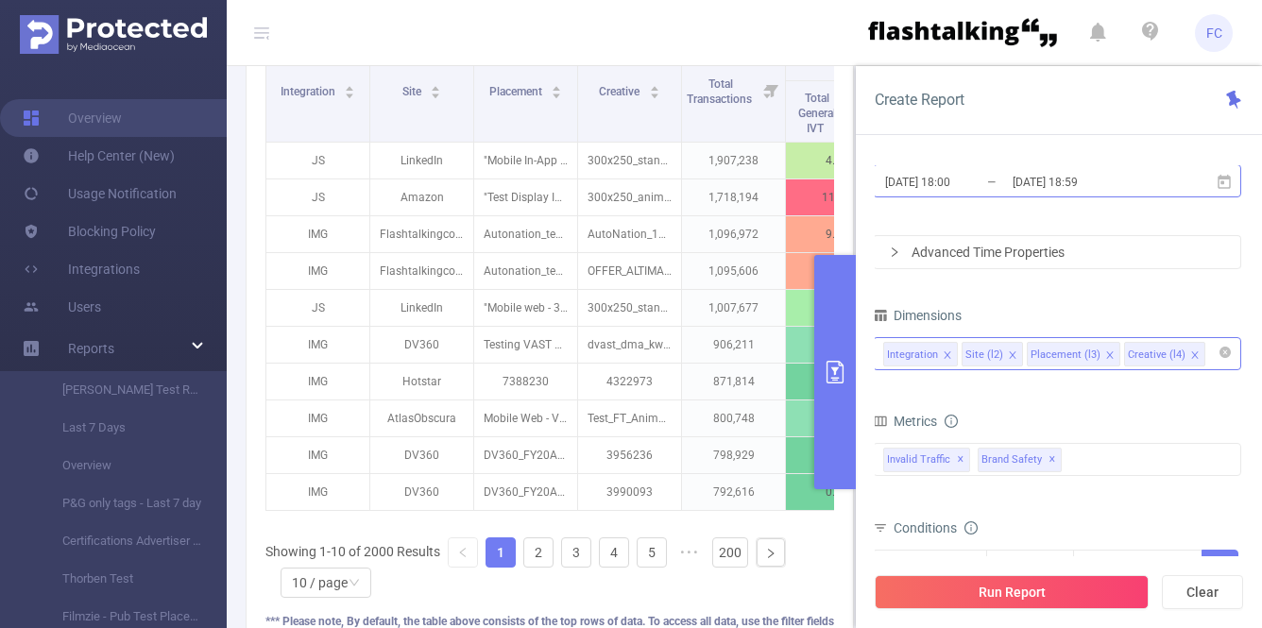
click at [912, 183] on input "[DATE] 18:00" at bounding box center [959, 181] width 153 height 25
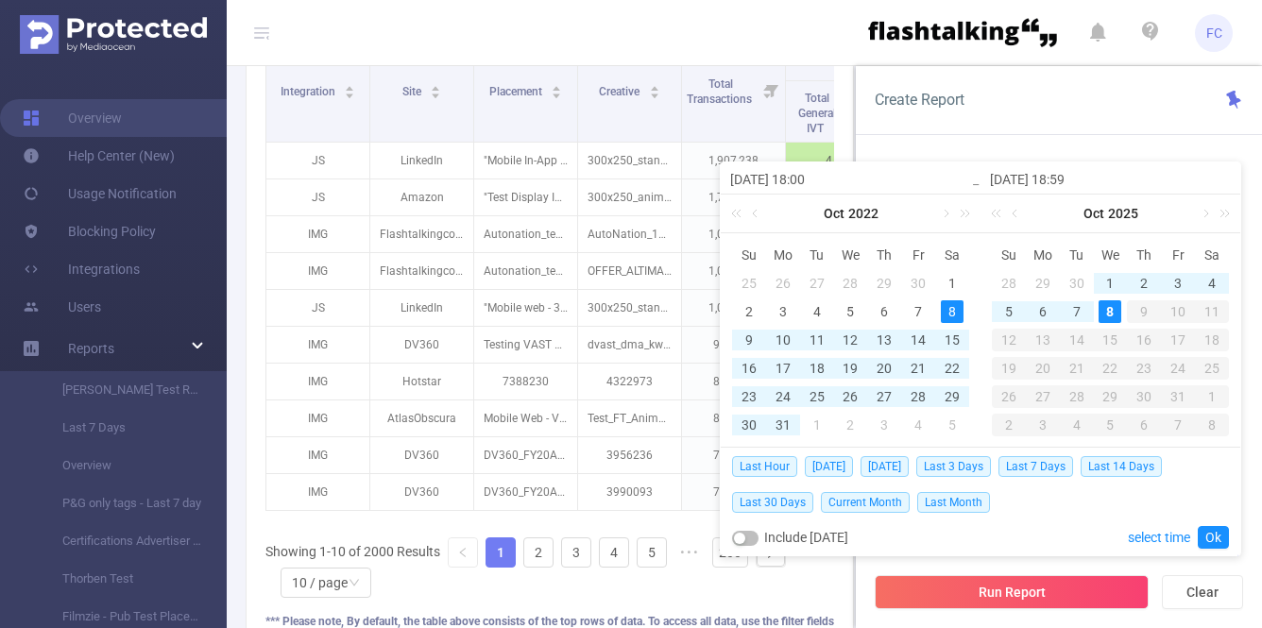
click at [757, 179] on input "[DATE] 18:00" at bounding box center [850, 179] width 241 height 23
type input "[PHONE_NUMBER] 18:00"
type input "[DATE] 18:00"
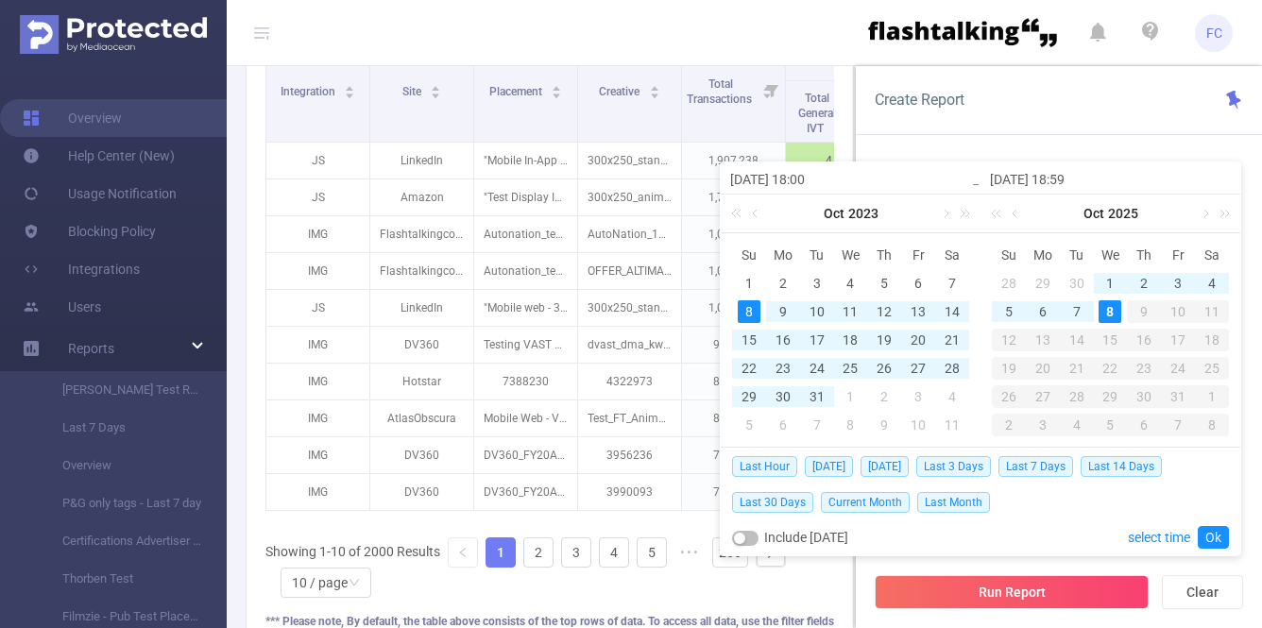
type input "[DATE] 18:00"
click at [1016, 182] on input "[DATE] 18:59" at bounding box center [1110, 179] width 241 height 23
type input "[PHONE_NUMBER] 18:59"
type input "[DATE] 18:59"
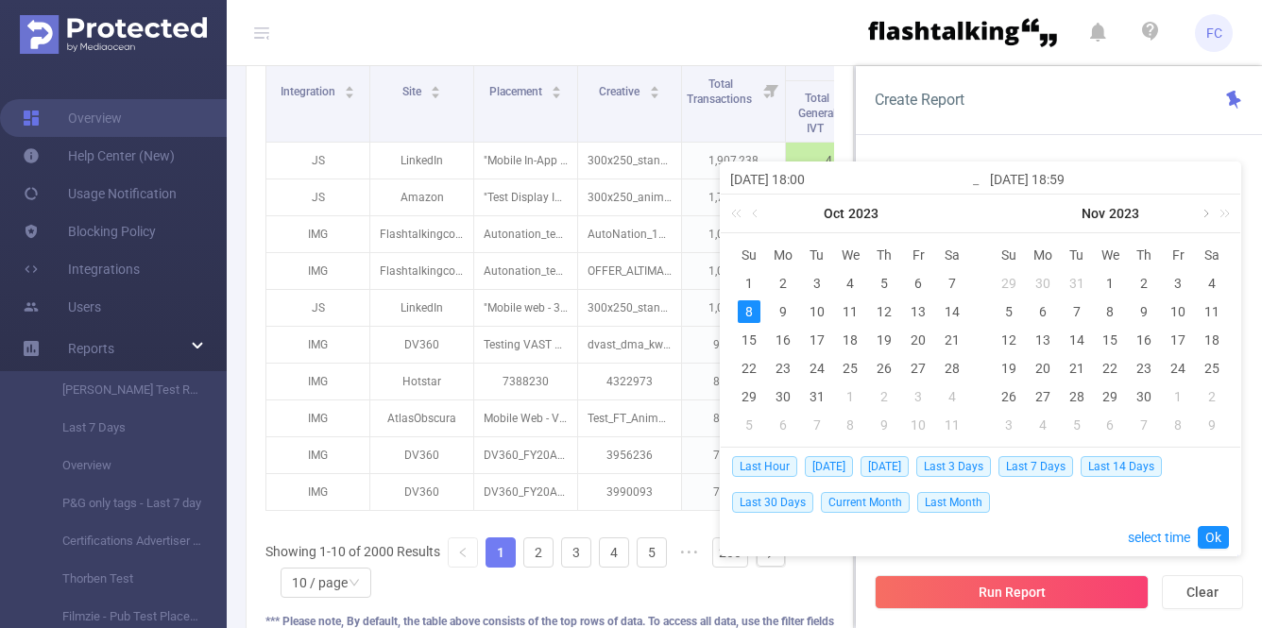
type input "[DATE] 18:59"
click at [1203, 214] on link at bounding box center [1203, 214] width 17 height 38
click at [1010, 427] on div "31" at bounding box center [1008, 425] width 23 height 23
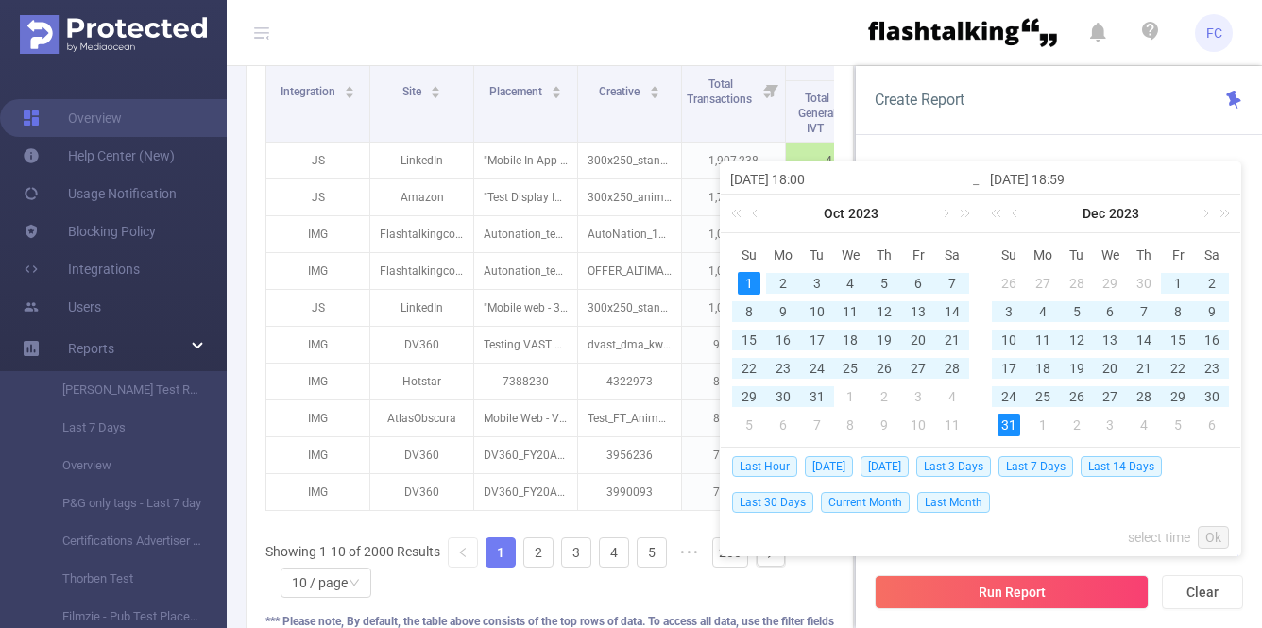
click at [746, 285] on div "1" at bounding box center [748, 283] width 23 height 23
type input "[DATE] 18:00"
type input "[DATE] 18:59"
type input "[DATE] 18:00"
type input "[DATE] 18:59"
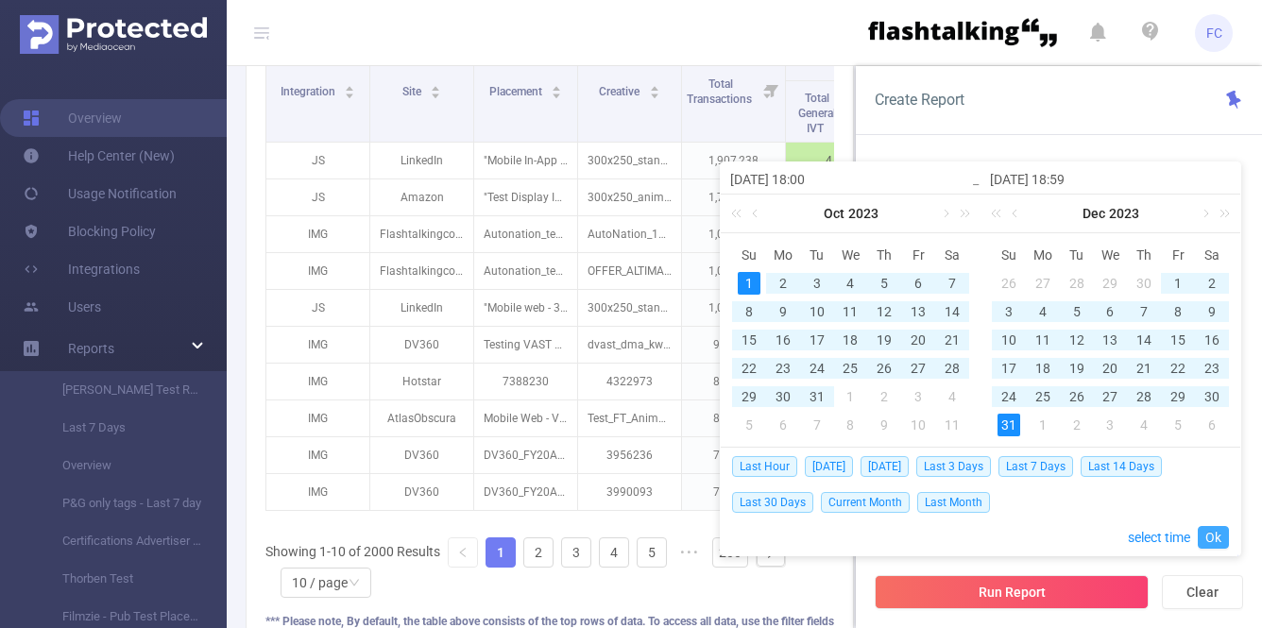
click at [1210, 534] on link "Ok" at bounding box center [1212, 537] width 31 height 23
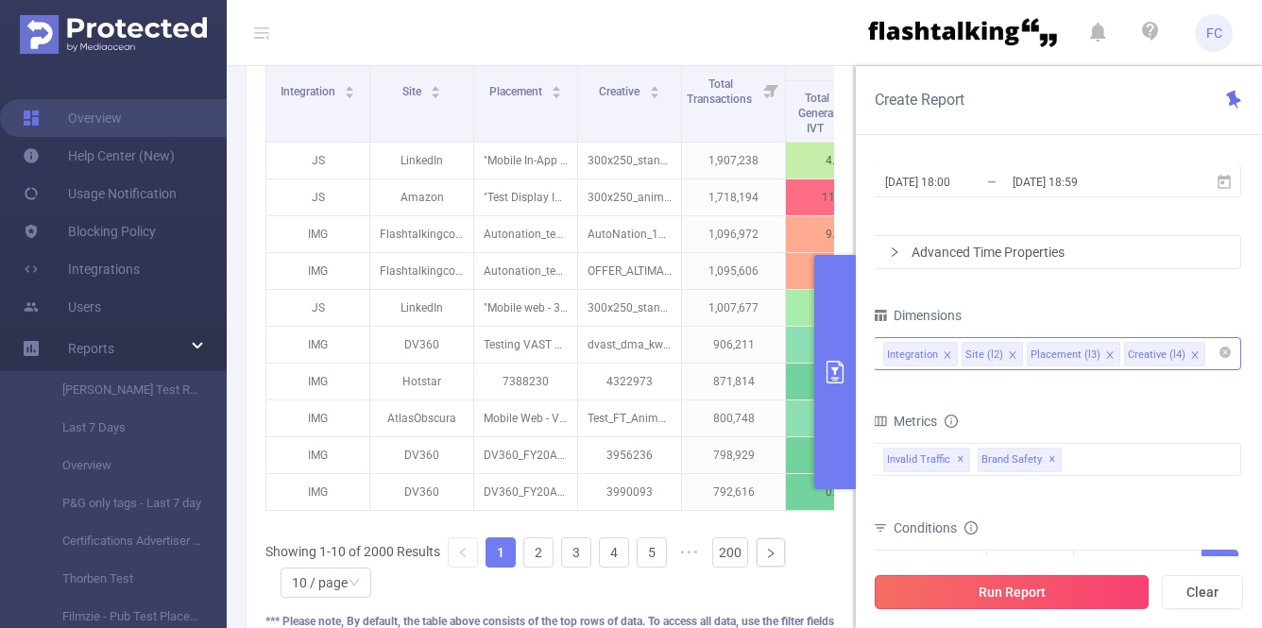
click at [1063, 602] on button "Run Report" at bounding box center [1011, 592] width 274 height 34
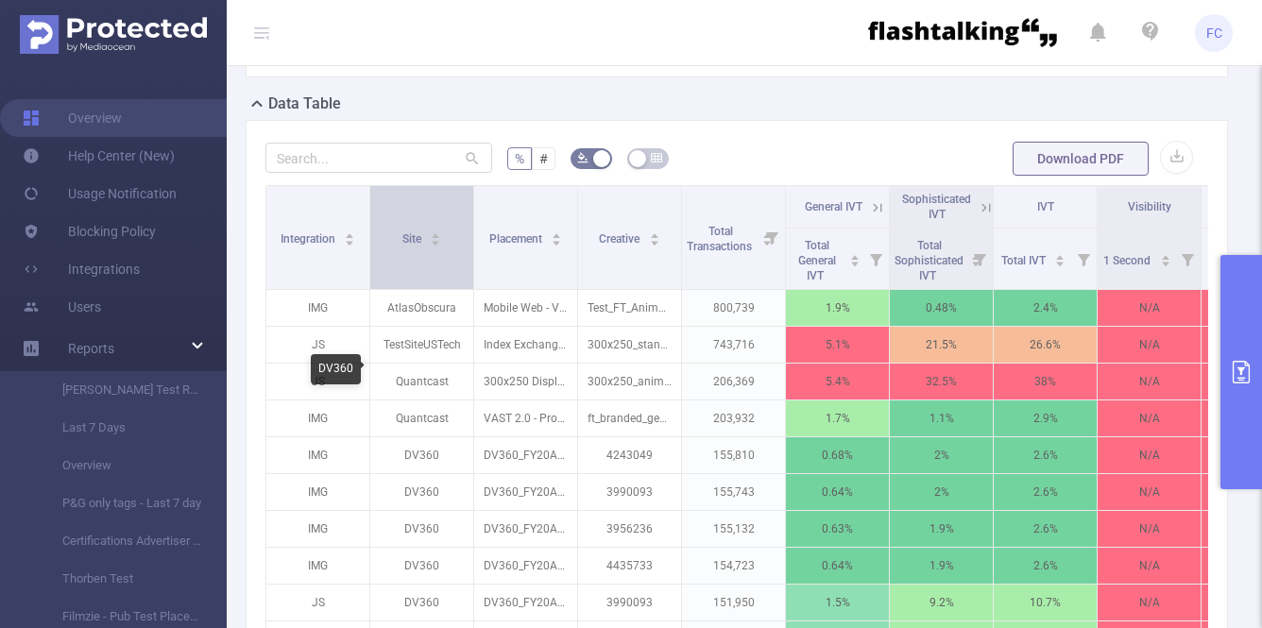
scroll to position [316, 0]
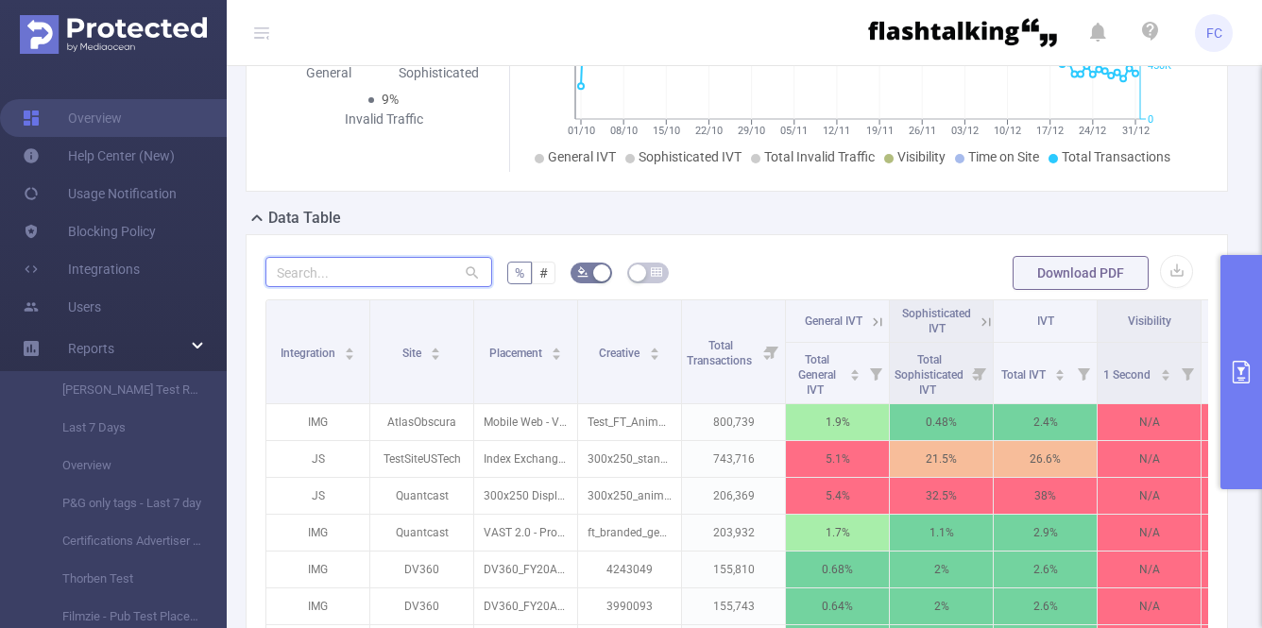
click at [357, 277] on input "text" at bounding box center [378, 272] width 227 height 30
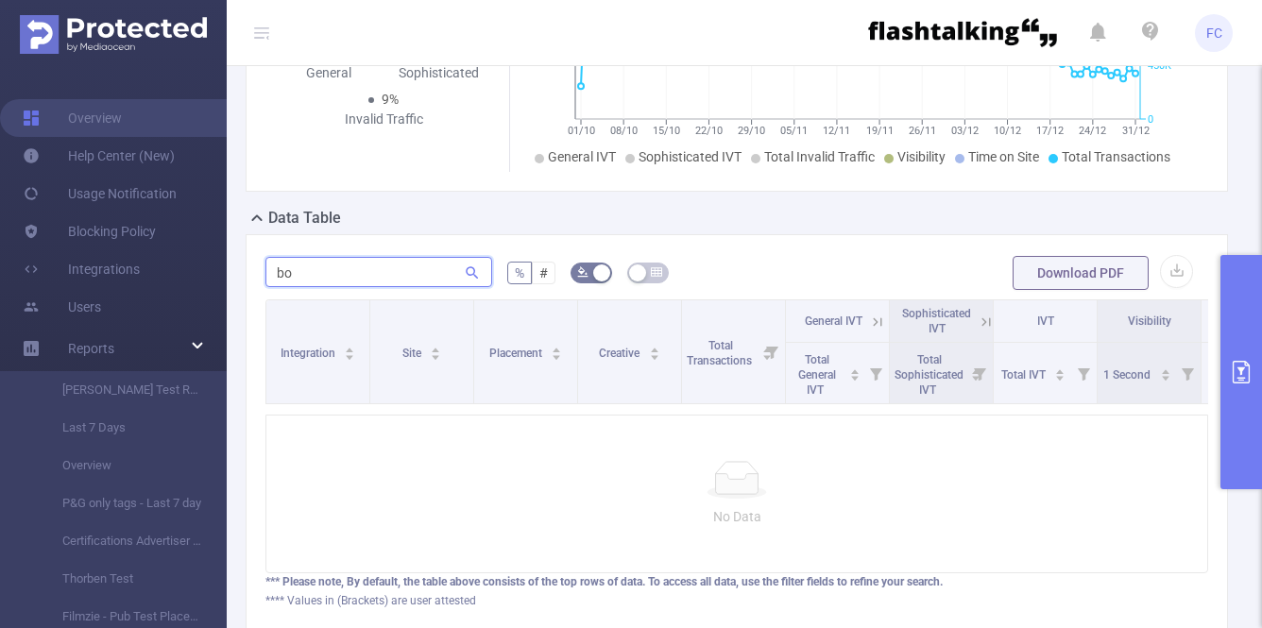
type input "b"
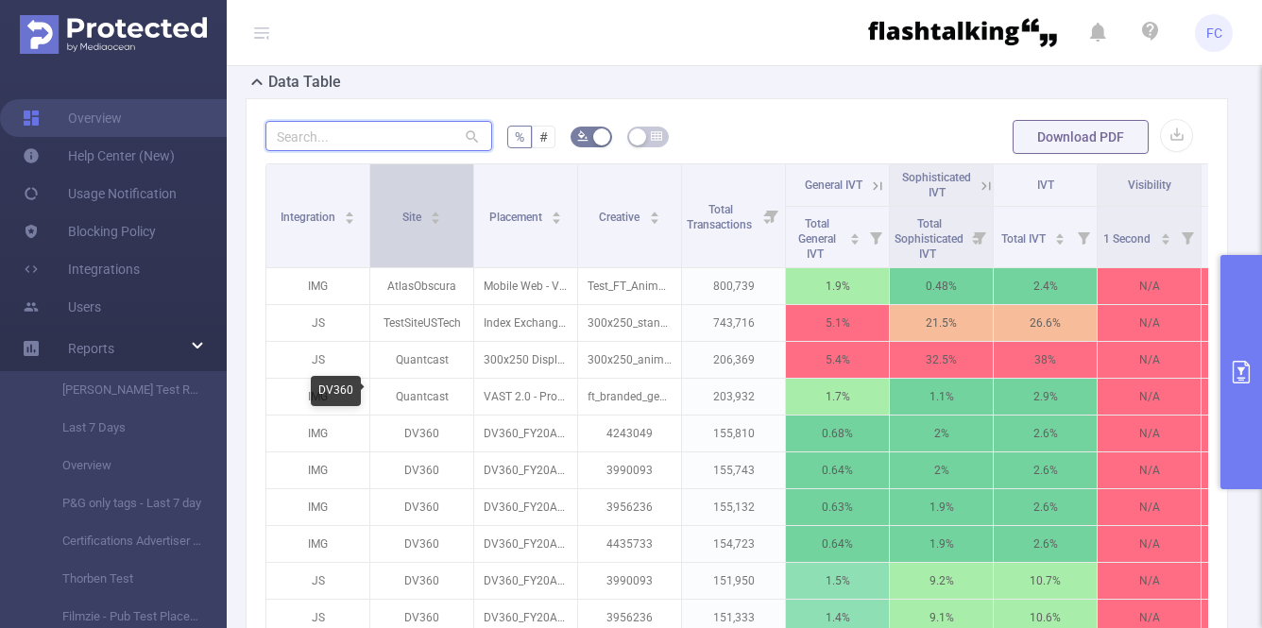
scroll to position [441, 0]
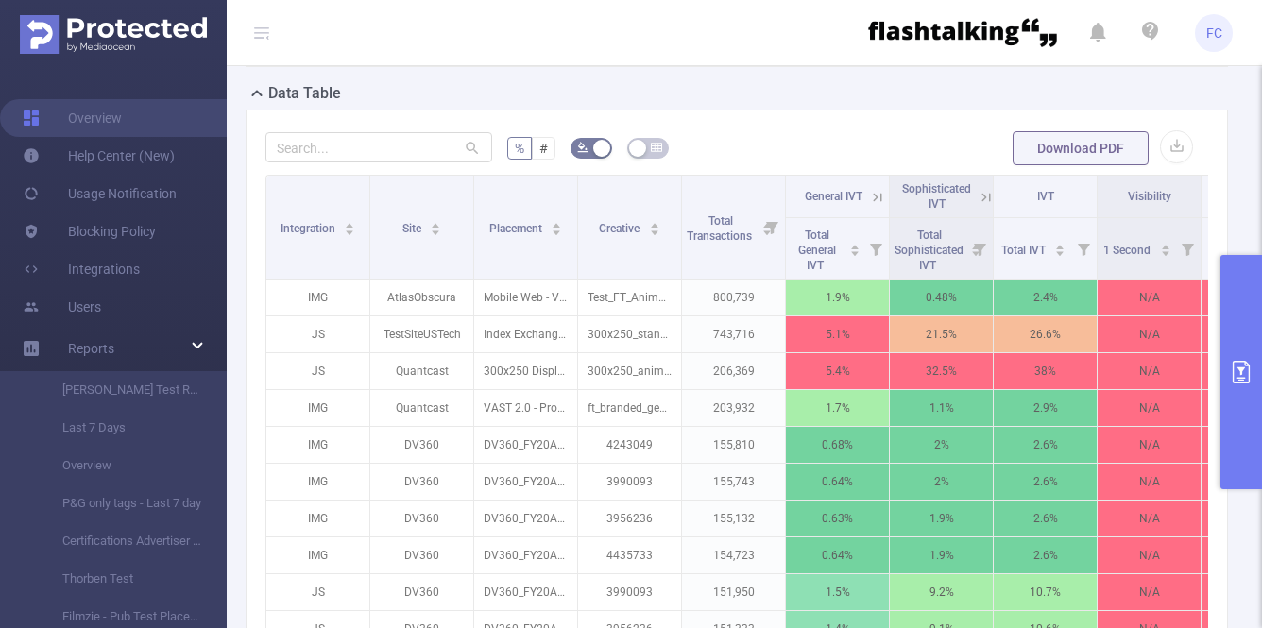
click at [1226, 308] on button "primary" at bounding box center [1241, 372] width 42 height 234
